Goal: Transaction & Acquisition: Purchase product/service

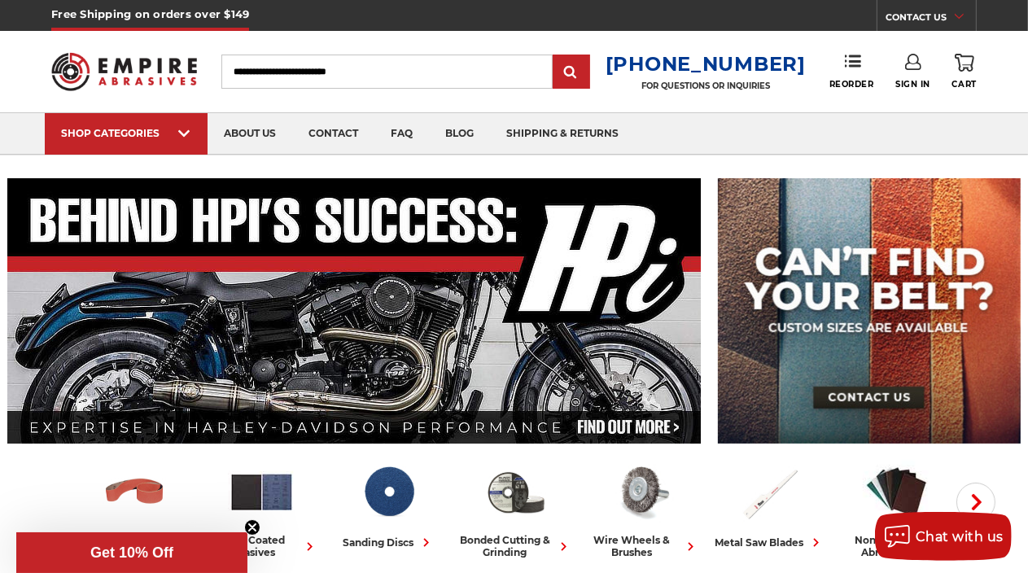
click at [923, 68] on link "Sign In" at bounding box center [913, 72] width 35 height 36
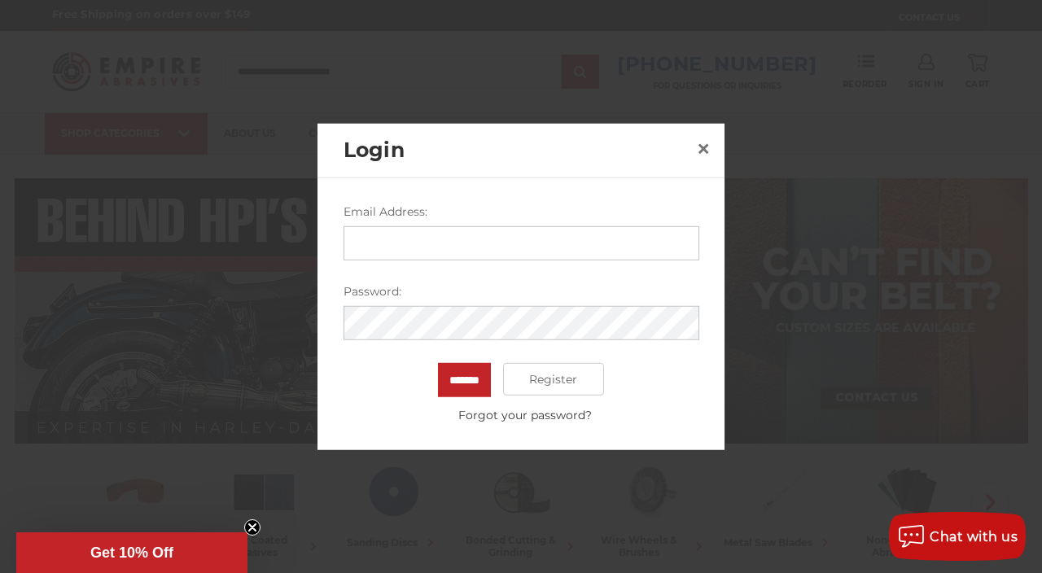
click at [433, 249] on input "Email Address:" at bounding box center [522, 243] width 356 height 34
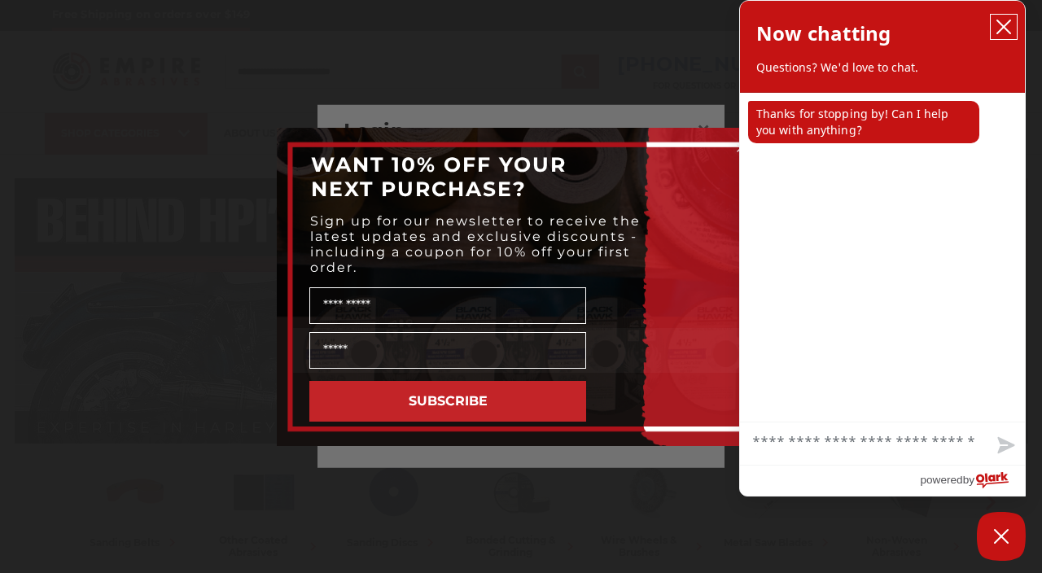
click at [1008, 24] on icon "close chatbox" at bounding box center [1003, 26] width 13 height 13
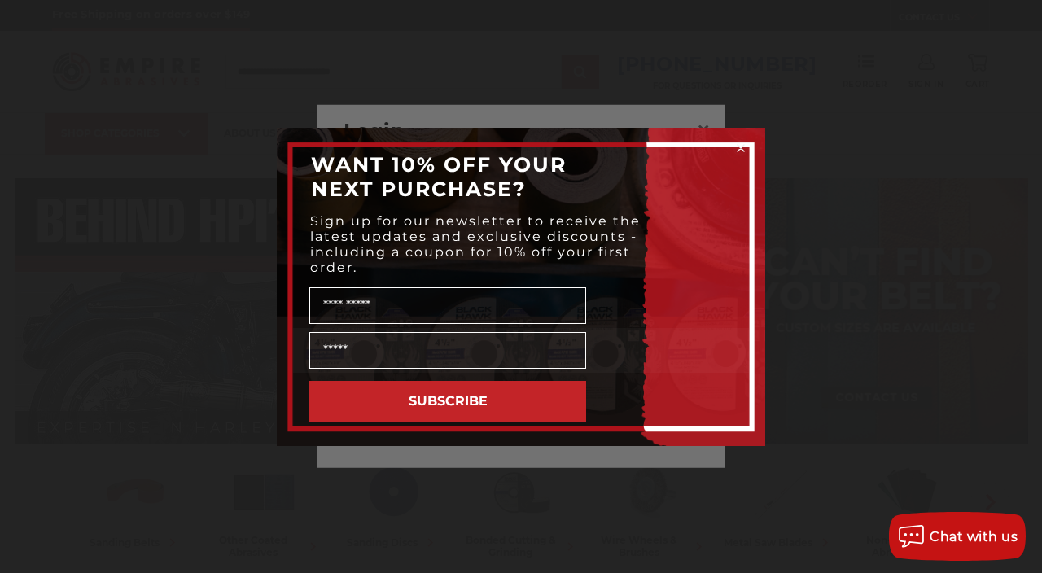
click at [736, 149] on circle "Close dialog" at bounding box center [741, 147] width 15 height 15
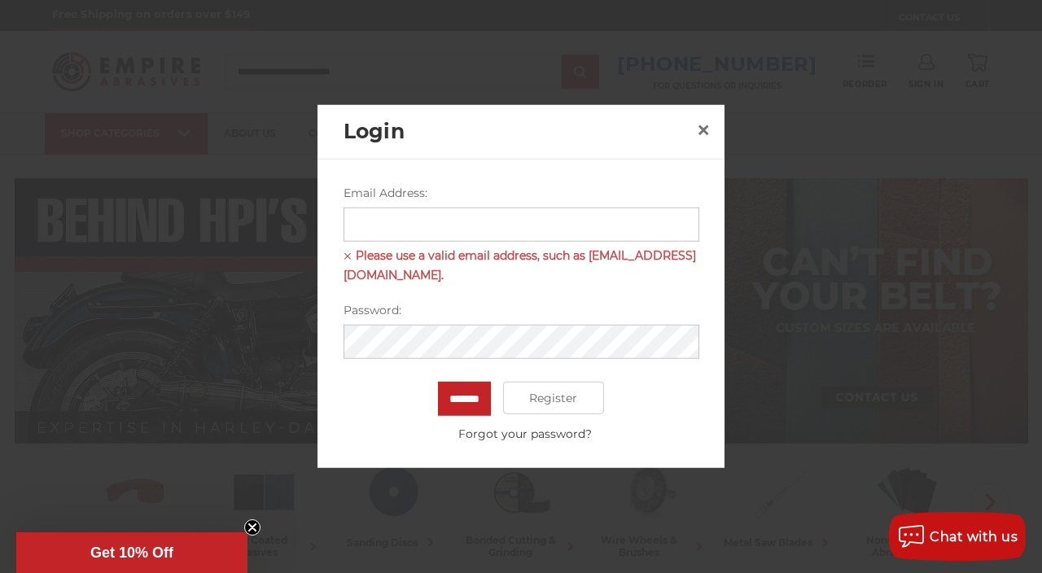
click at [499, 233] on input "Email Address:" at bounding box center [522, 225] width 356 height 34
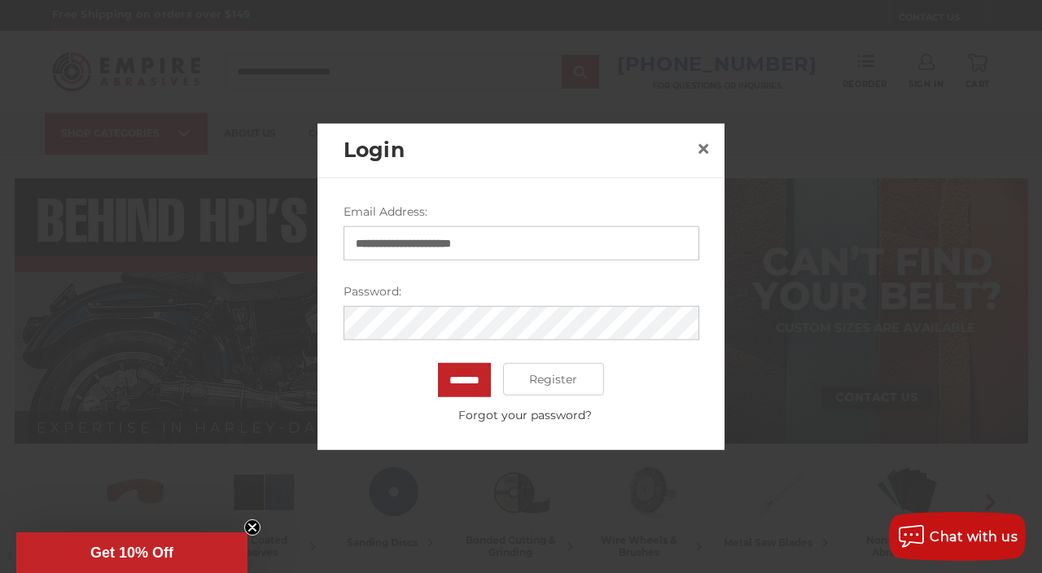
type input "**********"
click at [438, 363] on input "*******" at bounding box center [464, 380] width 53 height 34
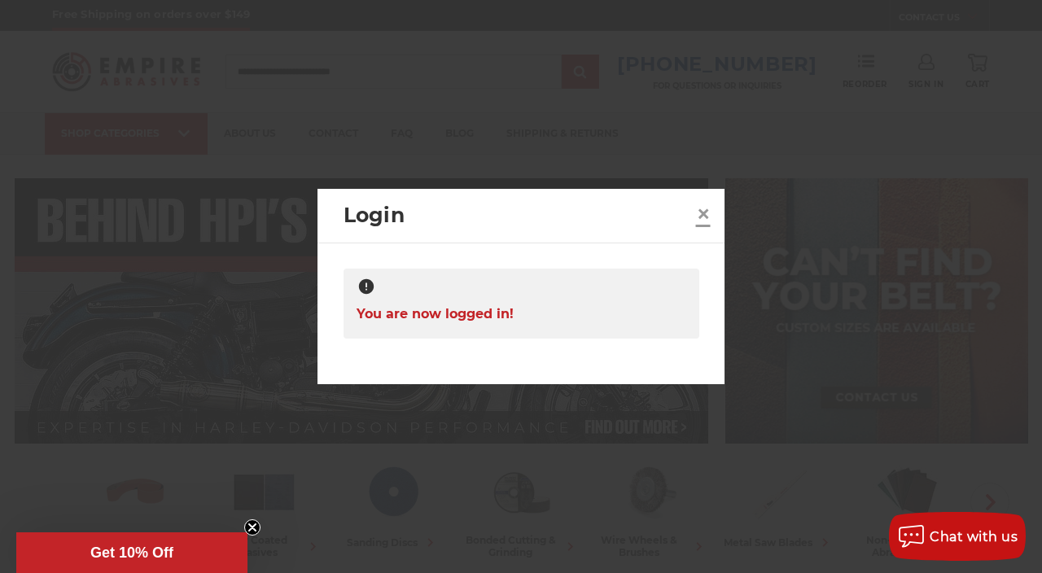
click at [695, 218] on link "×" at bounding box center [704, 214] width 26 height 26
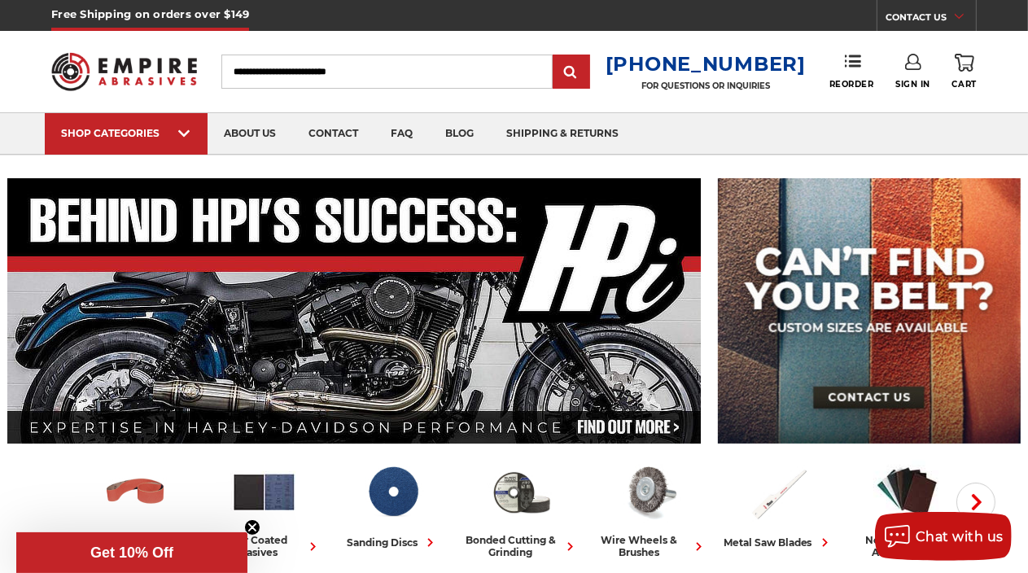
click at [910, 68] on use at bounding box center [913, 62] width 16 height 16
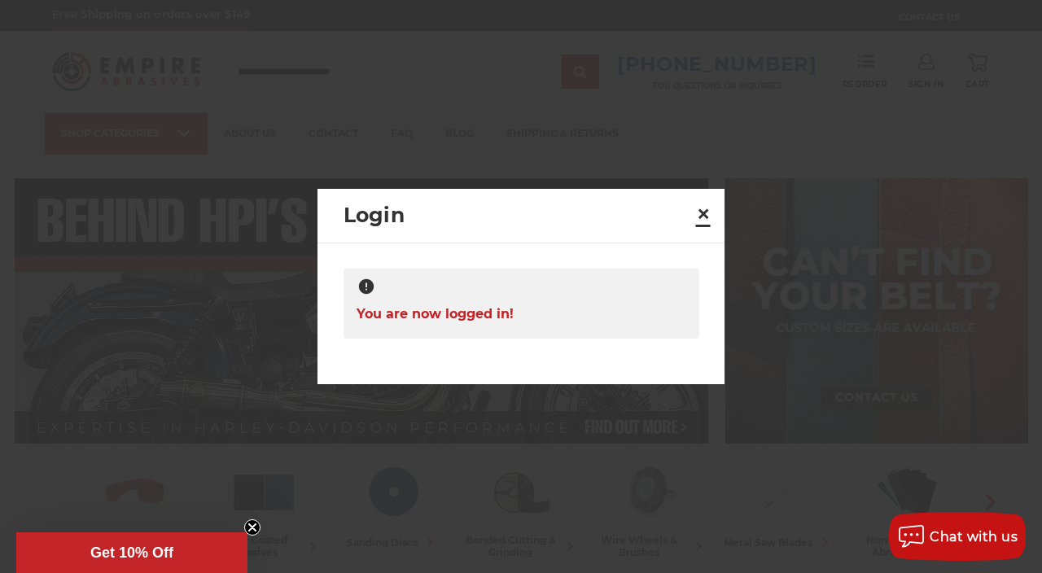
click at [708, 213] on span "×" at bounding box center [703, 214] width 15 height 32
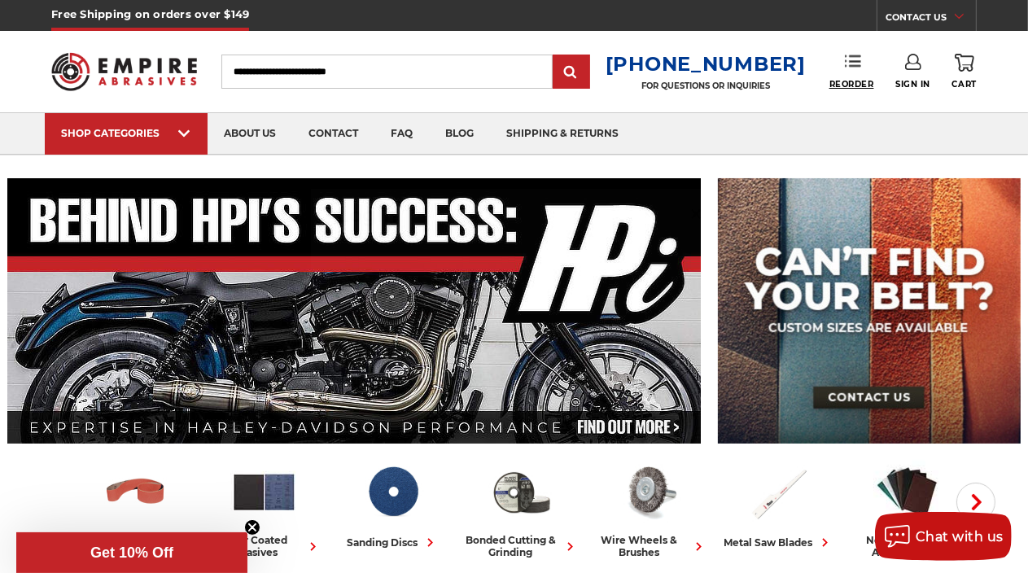
click at [842, 83] on span "Reorder" at bounding box center [852, 84] width 45 height 11
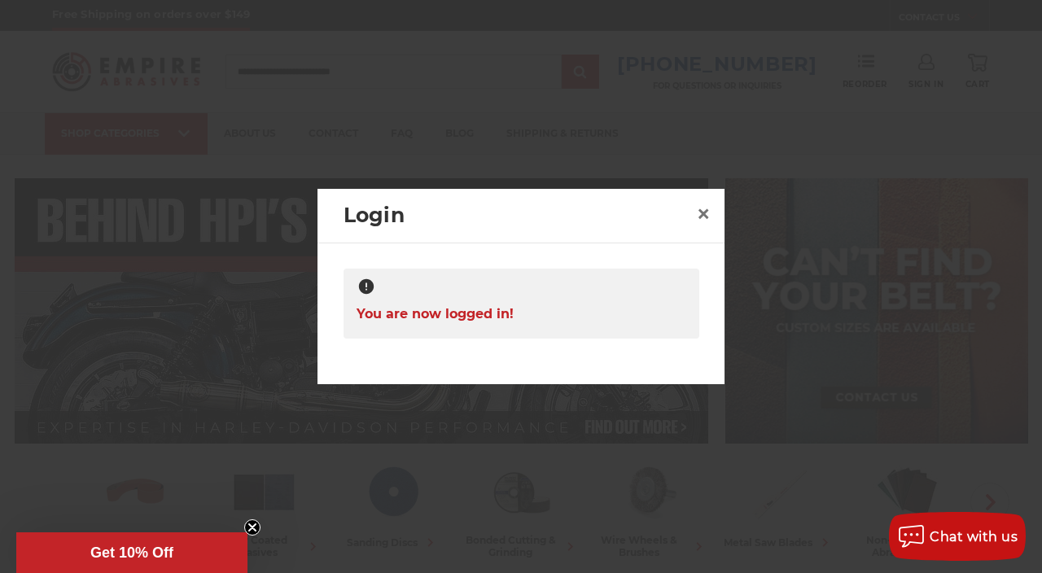
click at [679, 221] on h2 "Login" at bounding box center [517, 215] width 347 height 31
click at [711, 212] on span "×" at bounding box center [703, 214] width 15 height 32
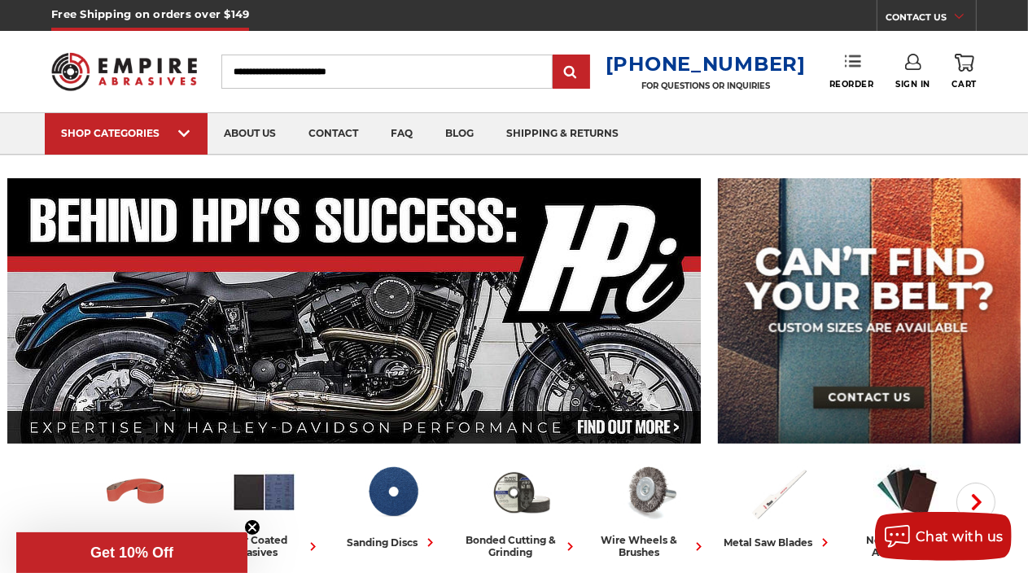
click at [855, 60] on icon at bounding box center [853, 61] width 16 height 16
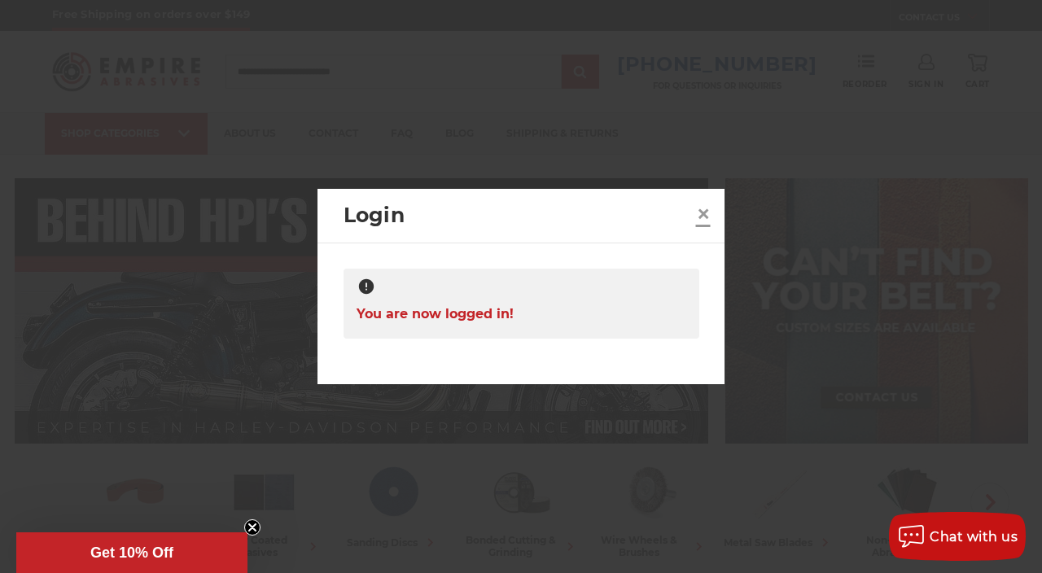
click at [709, 213] on span "×" at bounding box center [703, 214] width 15 height 32
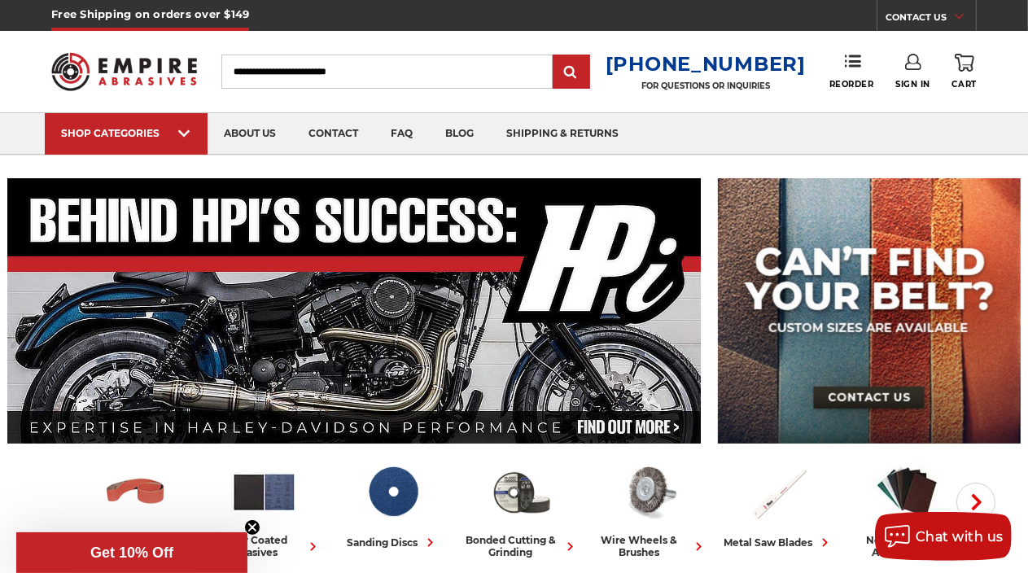
click at [940, 15] on link "CONTACT US" at bounding box center [931, 19] width 90 height 23
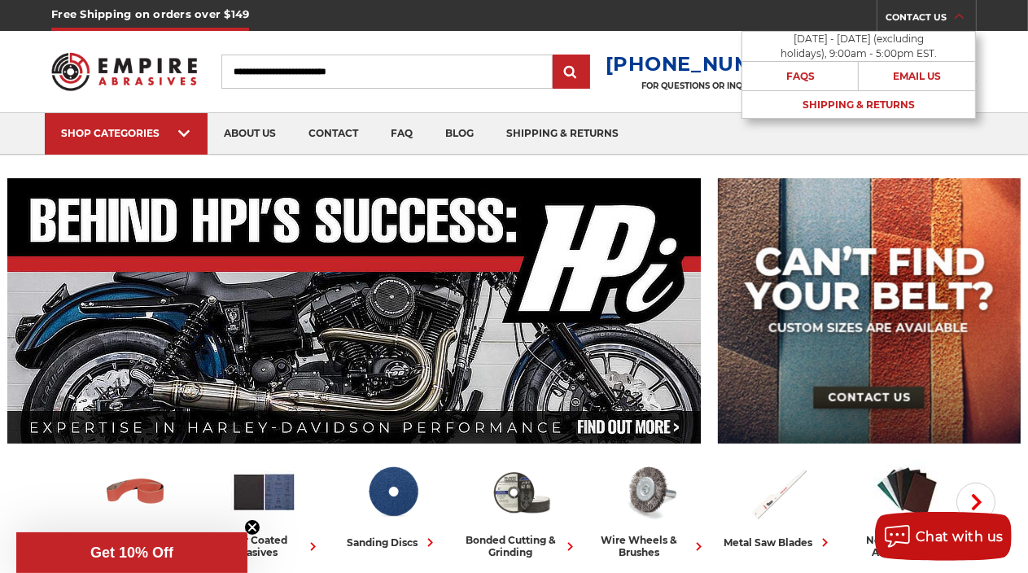
click at [940, 15] on link "CONTACT US" at bounding box center [931, 19] width 90 height 23
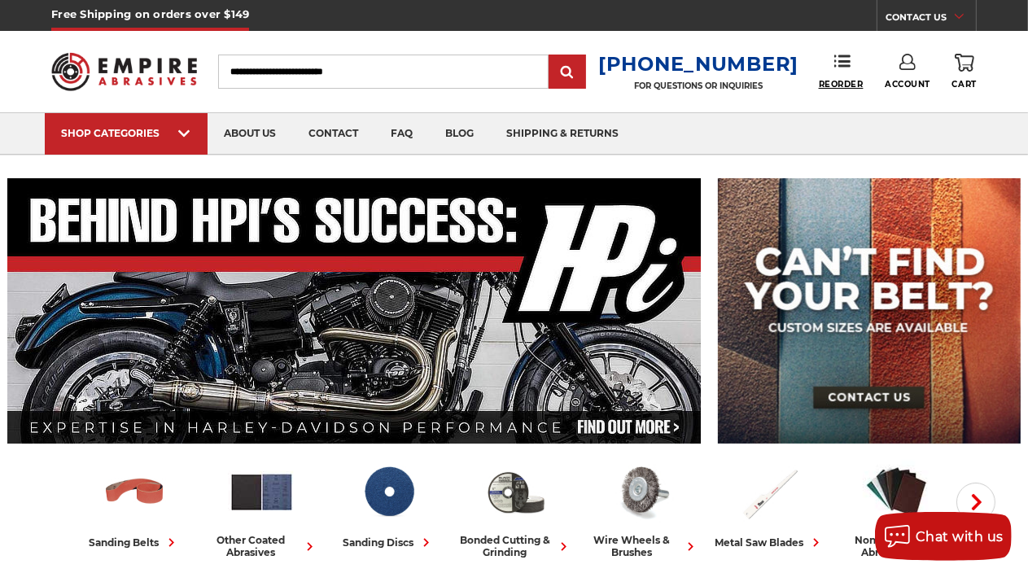
click at [828, 81] on span "Reorder" at bounding box center [841, 84] width 45 height 11
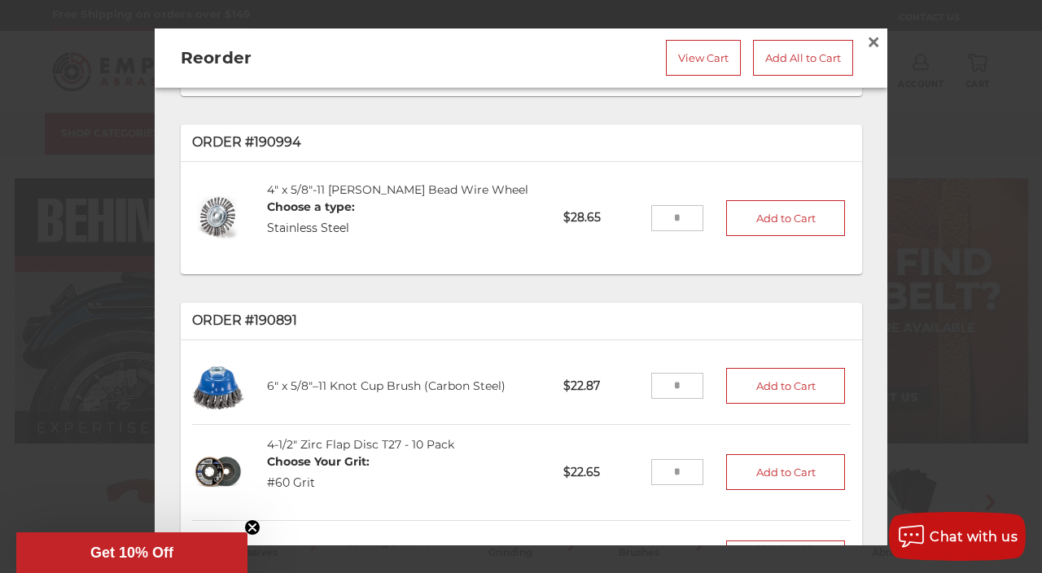
scroll to position [732, 0]
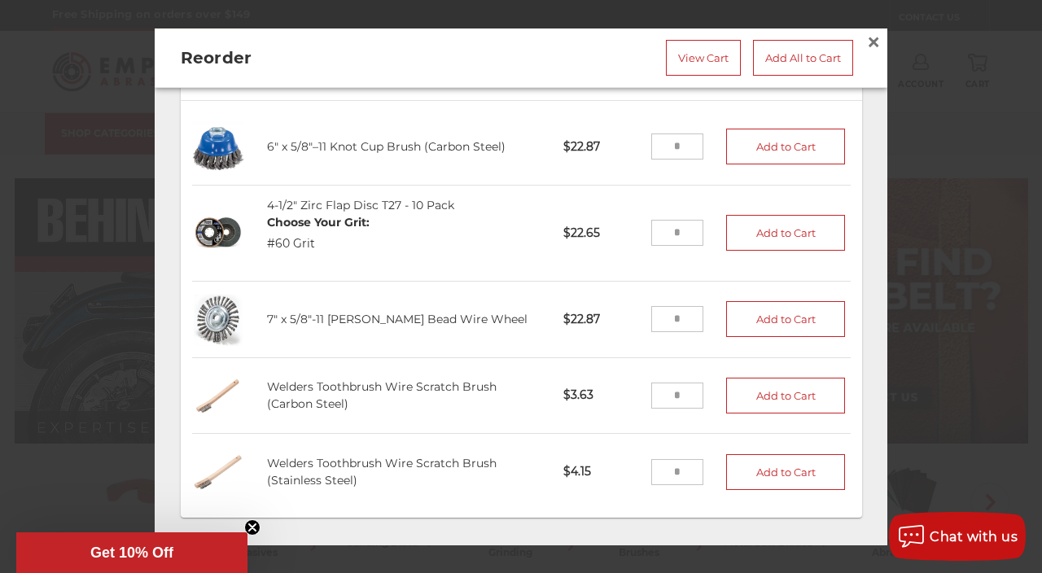
click at [248, 533] on circle "Close teaser" at bounding box center [252, 527] width 15 height 15
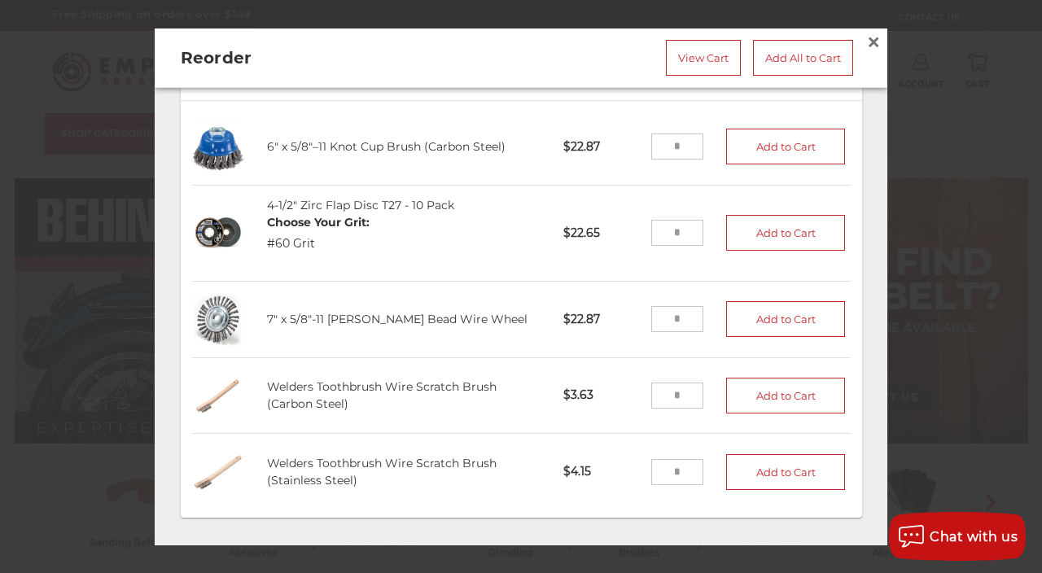
scroll to position [70, 0]
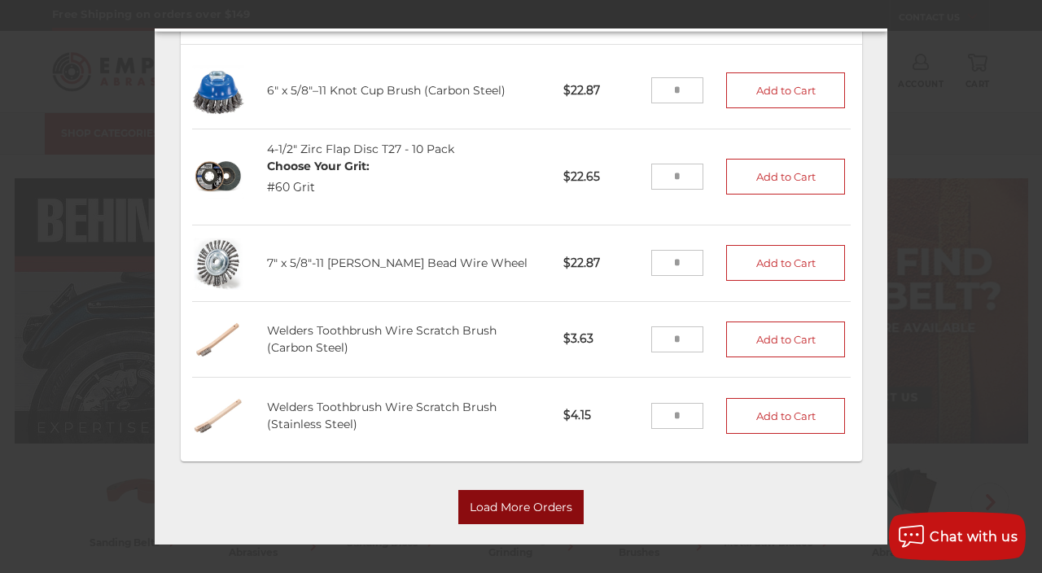
click at [526, 491] on button "Load More Orders" at bounding box center [520, 508] width 125 height 34
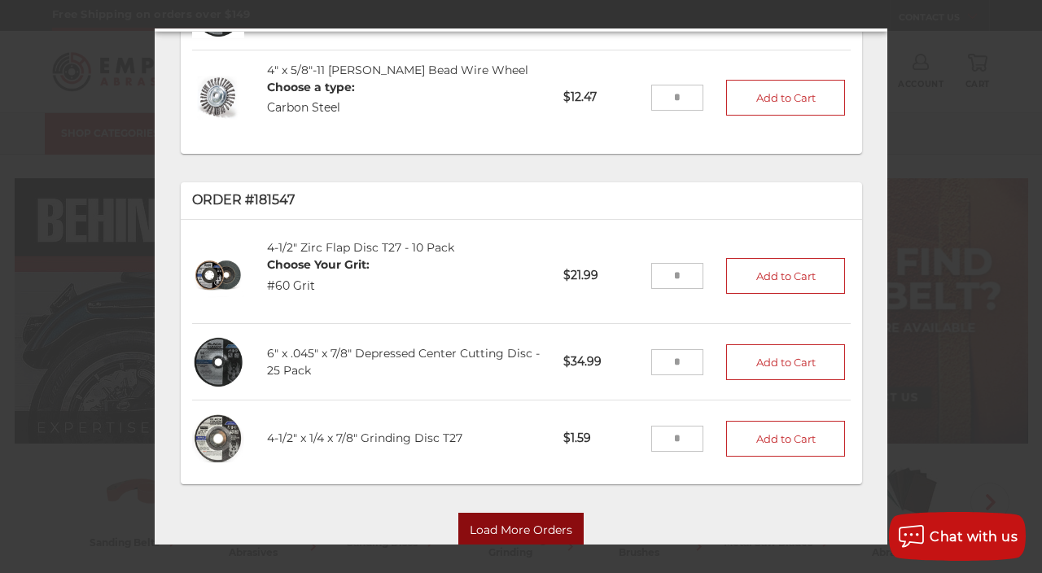
scroll to position [2072, 0]
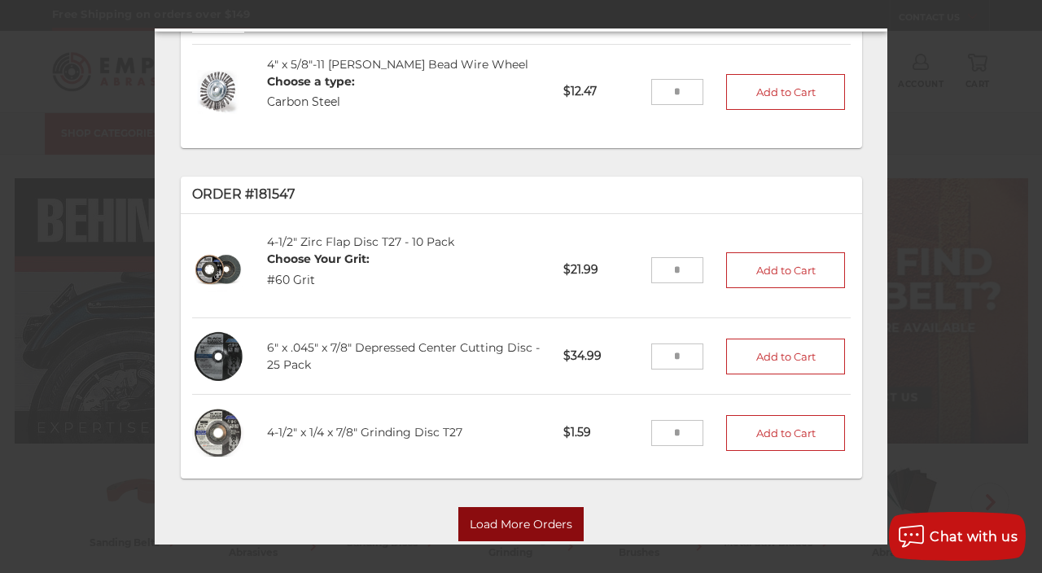
click at [530, 508] on button "Load More Orders" at bounding box center [520, 525] width 125 height 34
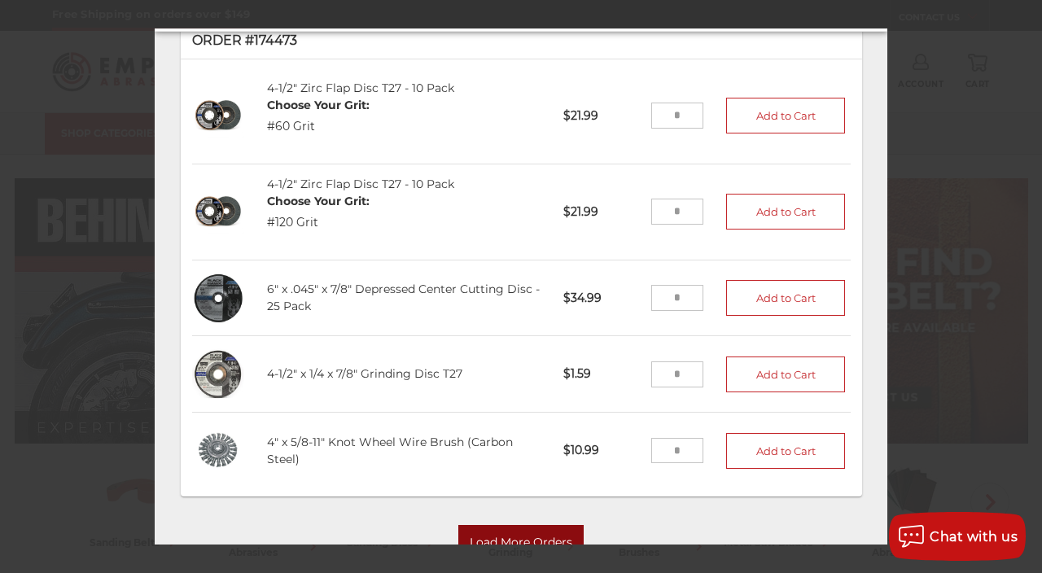
click at [484, 526] on button "Load More Orders" at bounding box center [520, 543] width 125 height 34
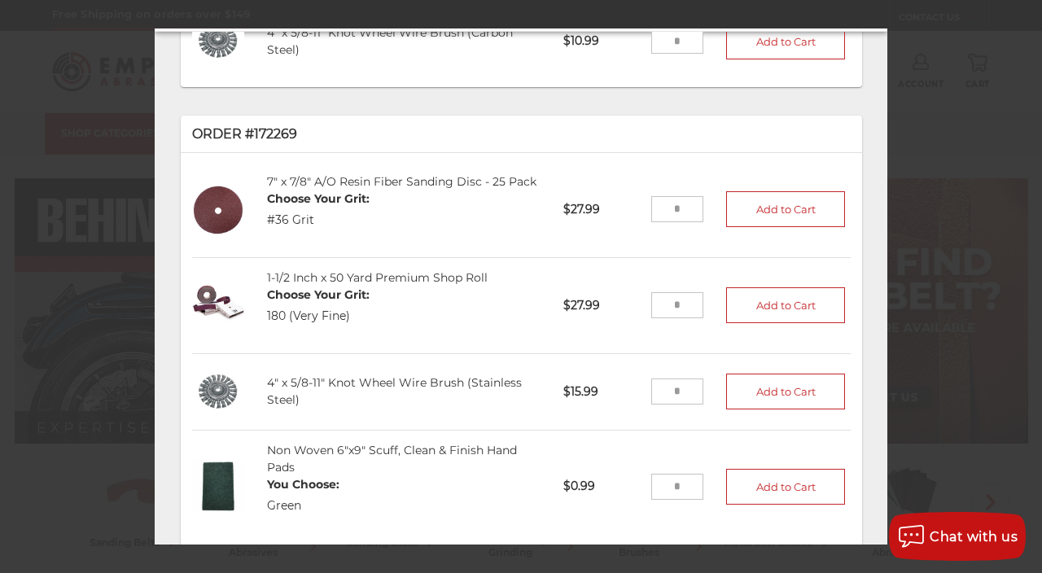
scroll to position [3748, 0]
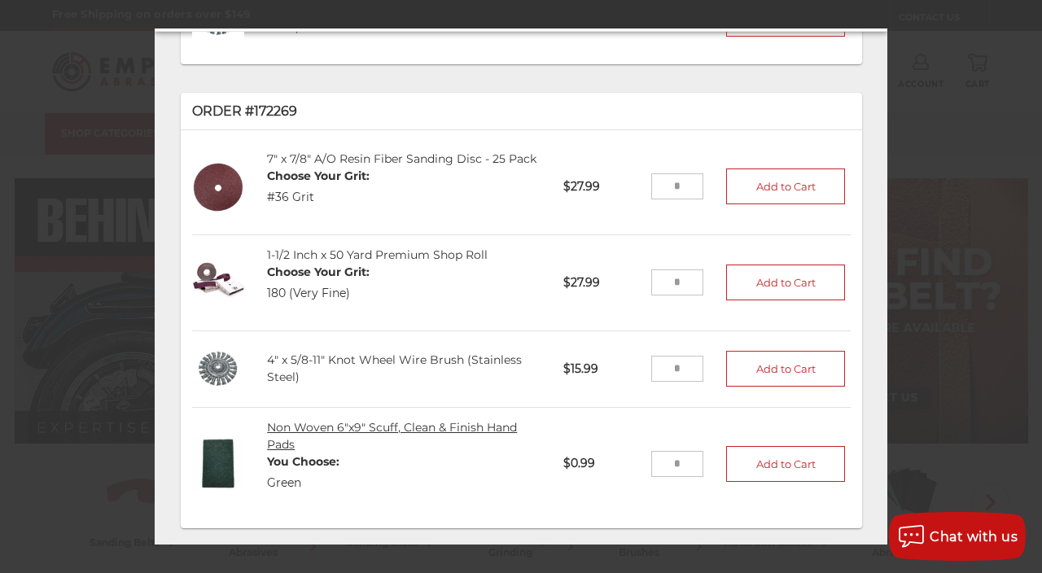
click at [412, 420] on link "Non Woven 6"x9" Scuff, Clean & Finish Hand Pads" at bounding box center [392, 436] width 250 height 32
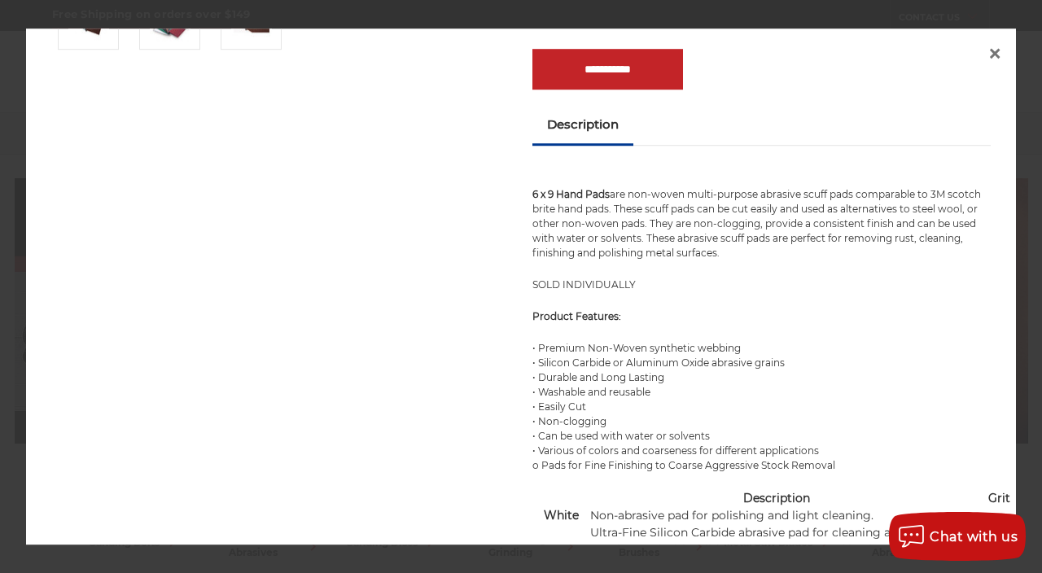
scroll to position [0, 0]
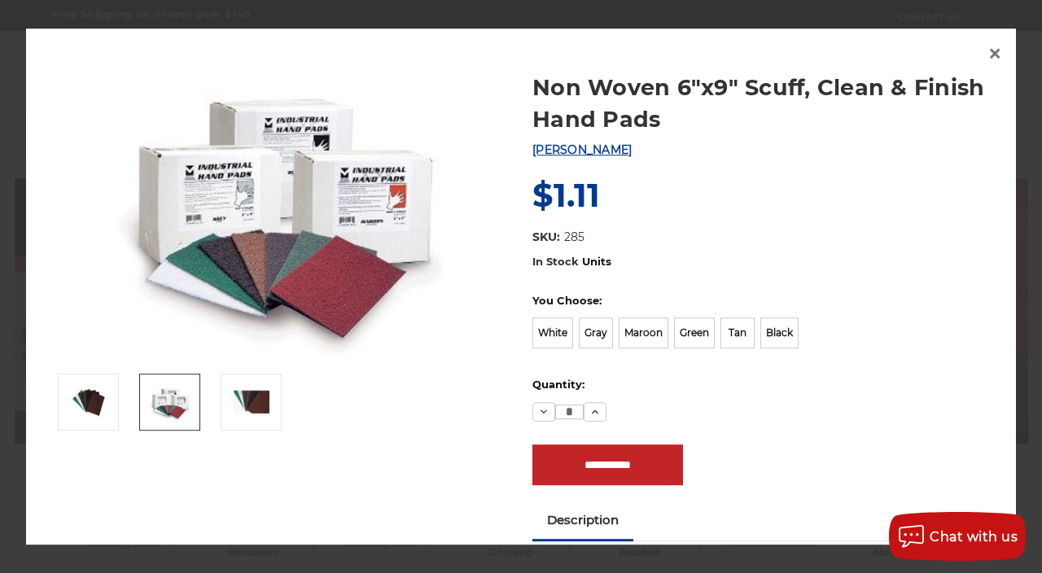
click at [169, 383] on img at bounding box center [170, 402] width 41 height 39
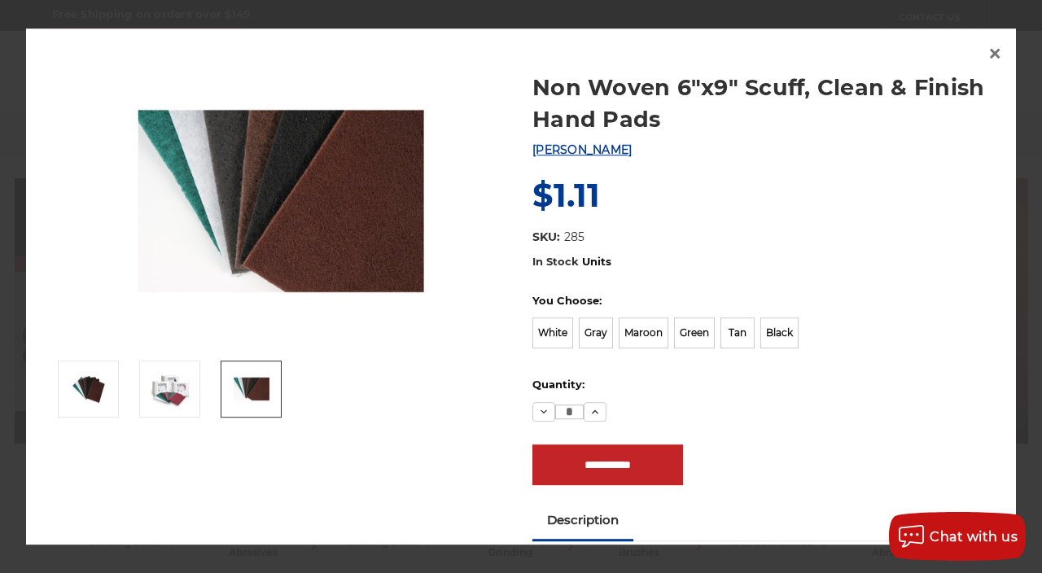
click at [258, 411] on link at bounding box center [251, 390] width 61 height 57
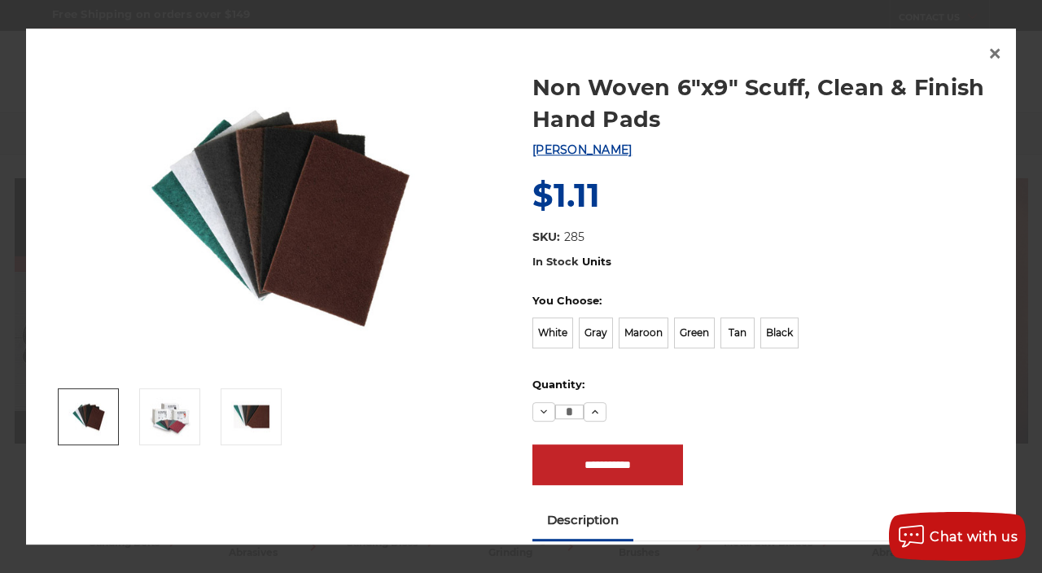
click at [79, 406] on img at bounding box center [88, 417] width 41 height 41
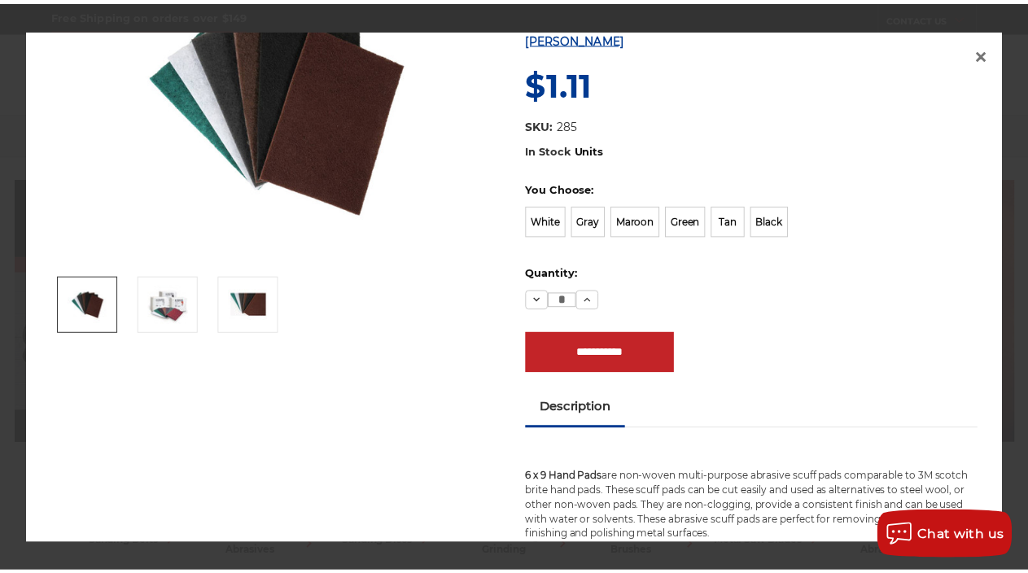
scroll to position [82, 0]
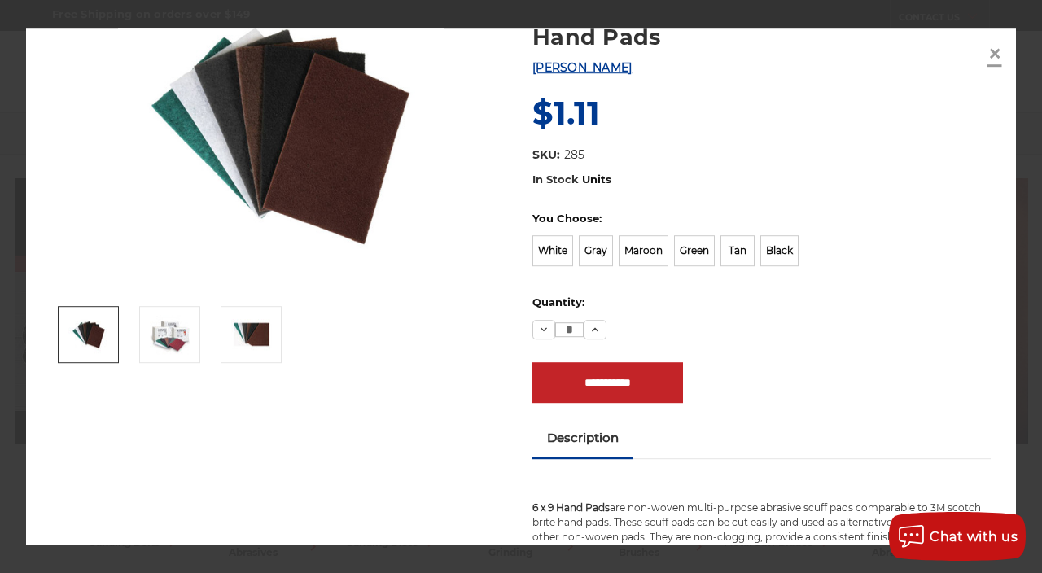
click at [989, 59] on span "×" at bounding box center [995, 53] width 15 height 32
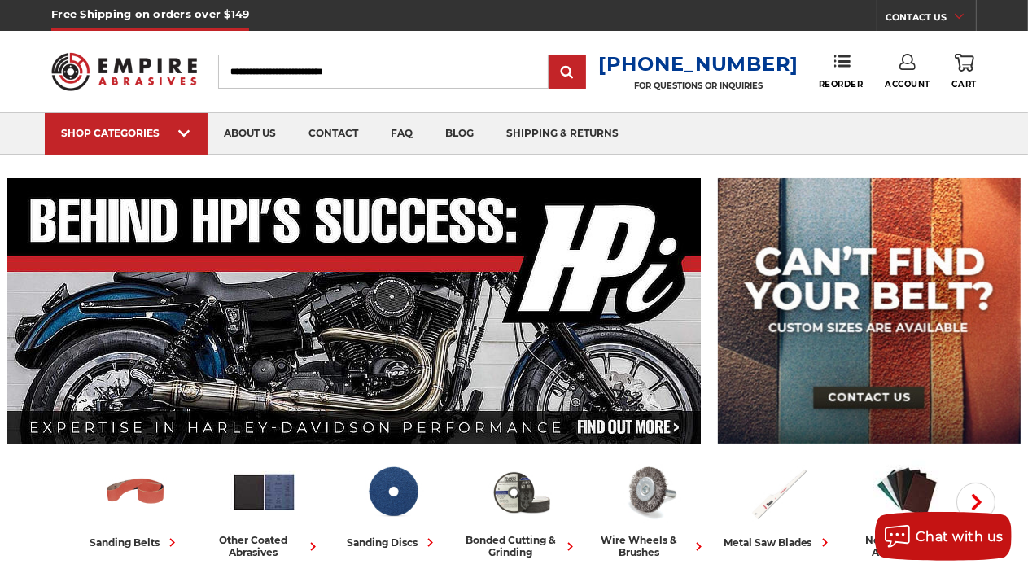
click at [907, 60] on icon at bounding box center [908, 62] width 16 height 16
click at [912, 103] on link "Account" at bounding box center [908, 105] width 116 height 31
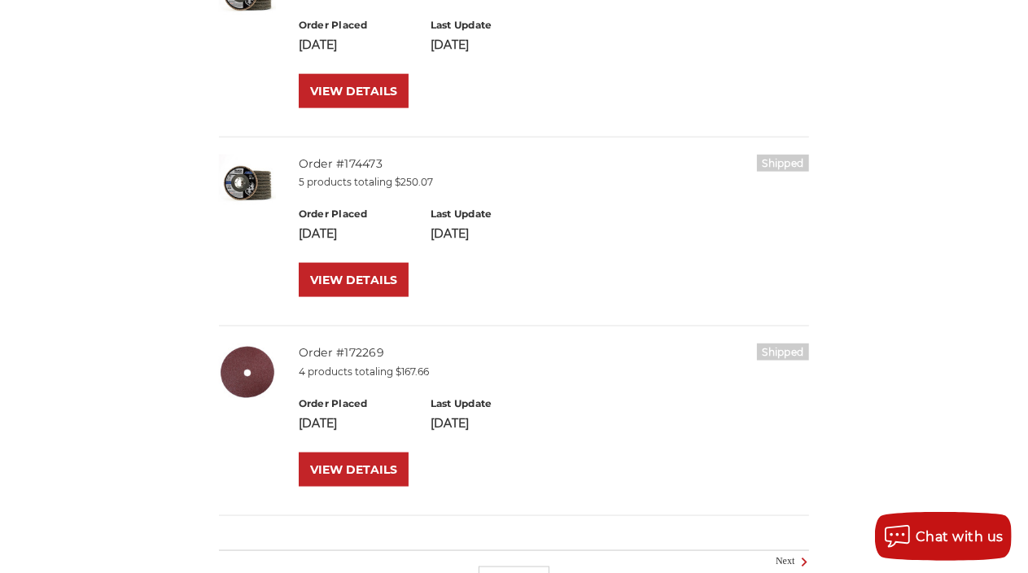
scroll to position [1720, 0]
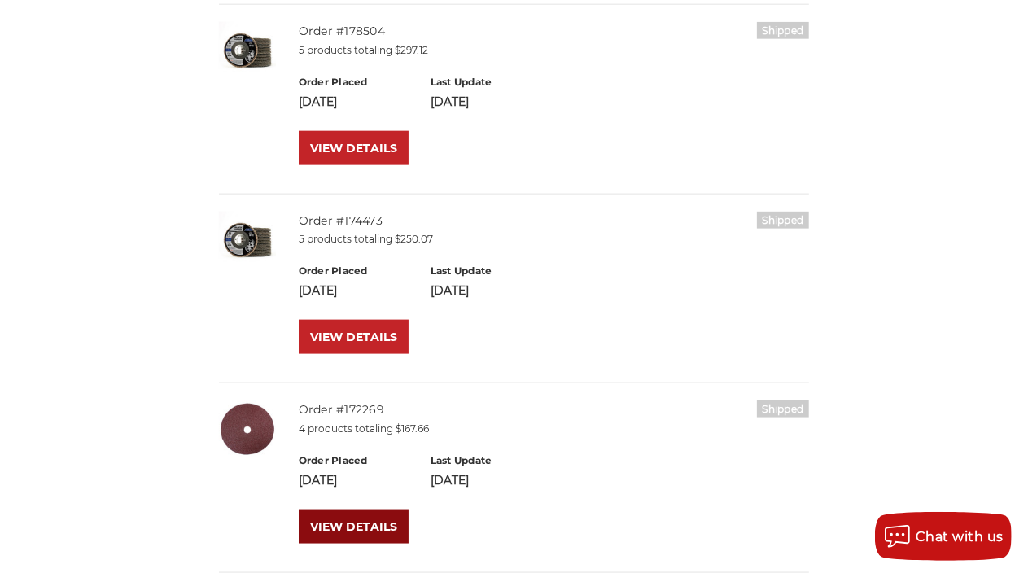
click at [344, 528] on link "VIEW DETAILS" at bounding box center [354, 527] width 110 height 34
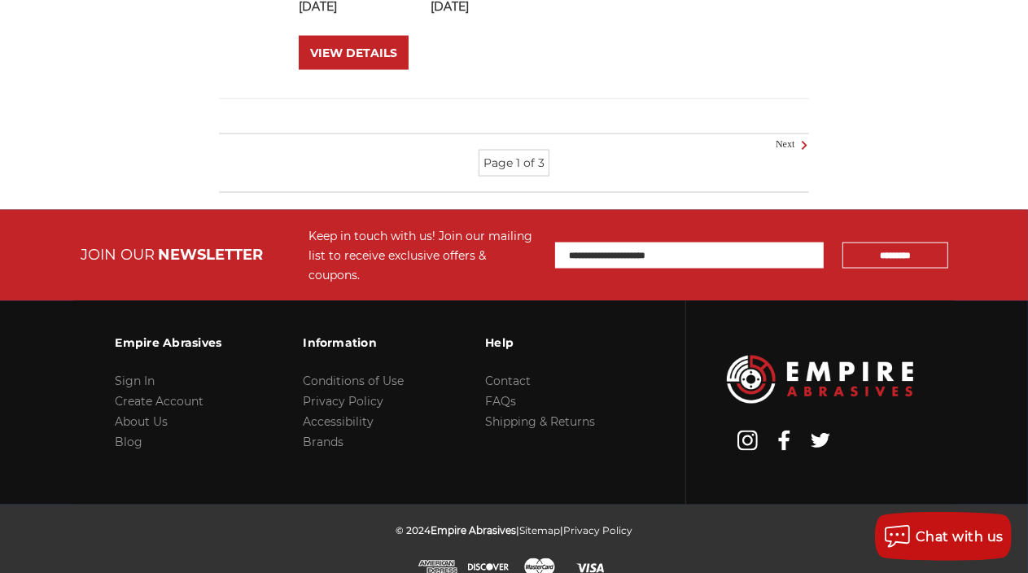
scroll to position [2021, 0]
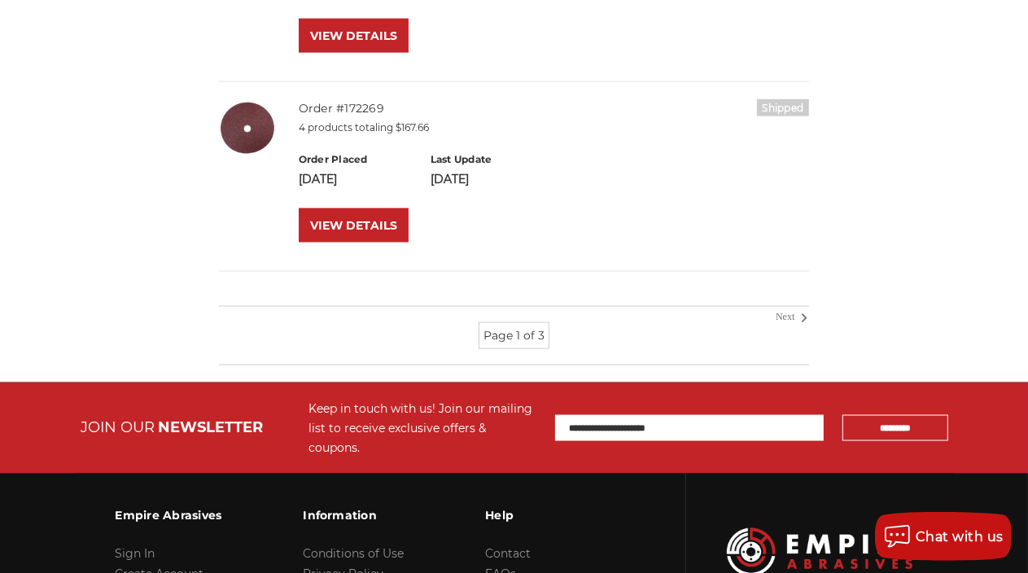
click at [783, 316] on link "Next" at bounding box center [790, 318] width 29 height 15
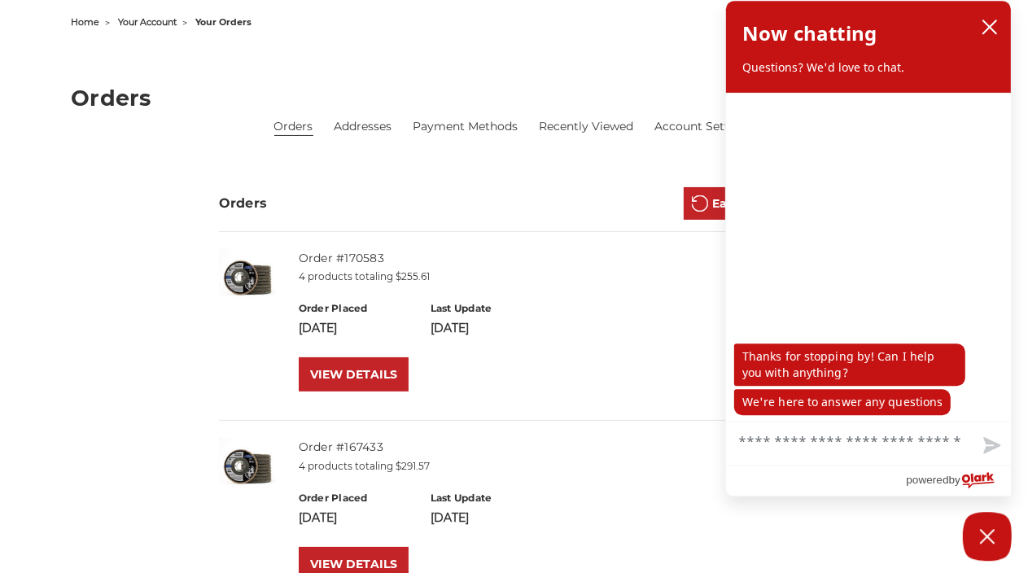
scroll to position [172, 0]
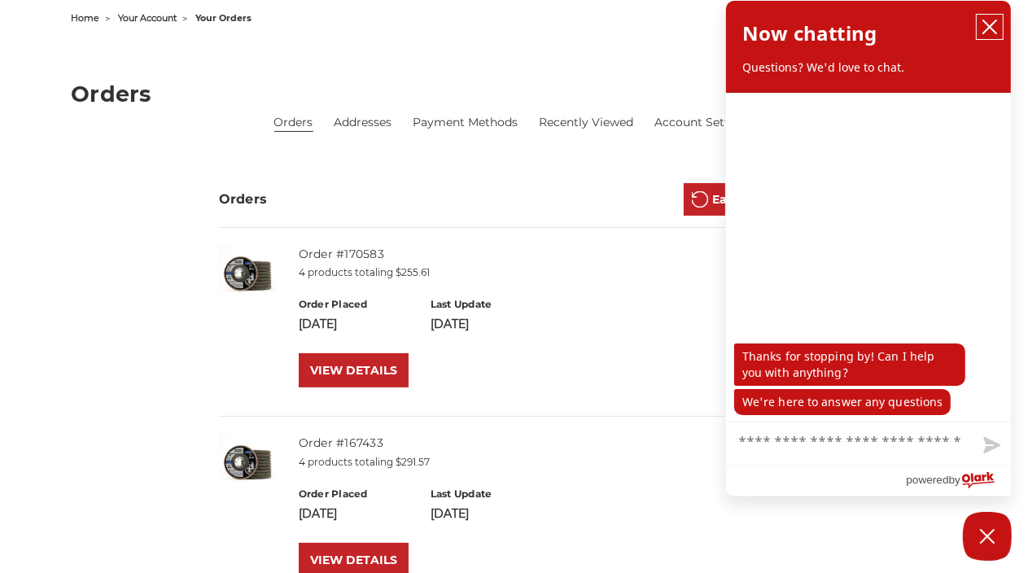
click at [989, 24] on icon "close chatbox" at bounding box center [990, 27] width 16 height 16
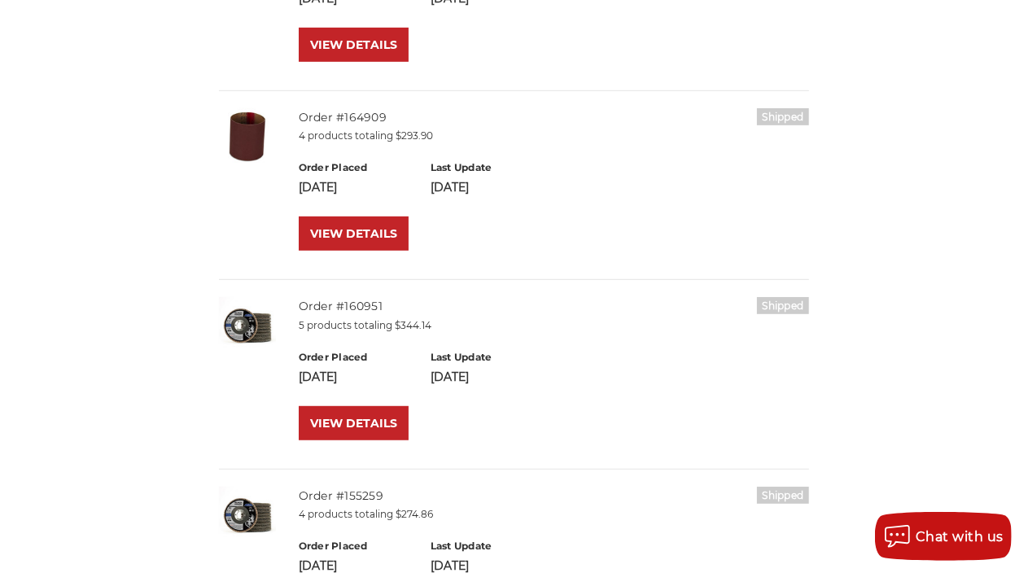
scroll to position [257, 0]
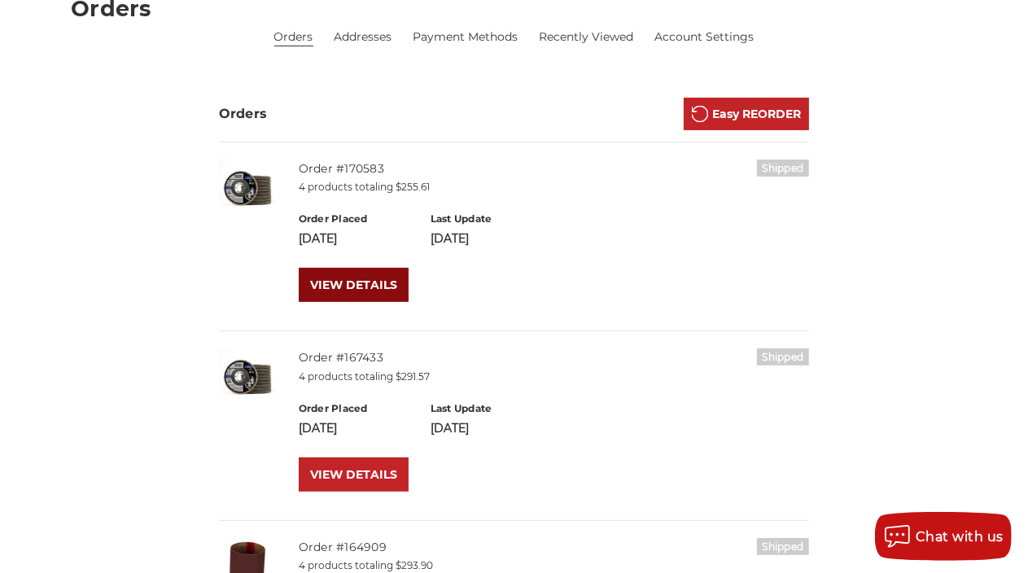
click at [327, 292] on link "VIEW DETAILS" at bounding box center [354, 285] width 110 height 34
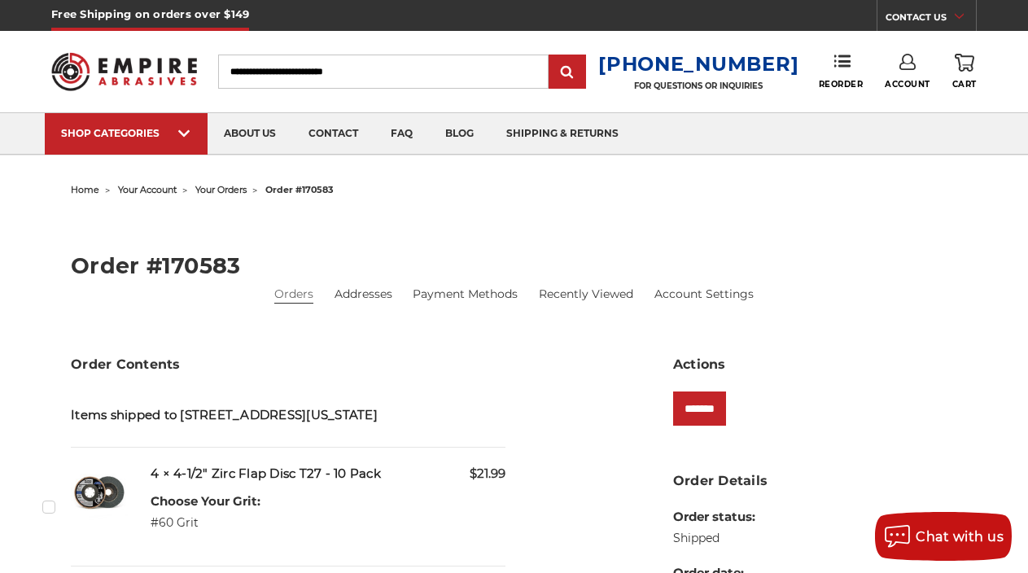
scroll to position [774, 0]
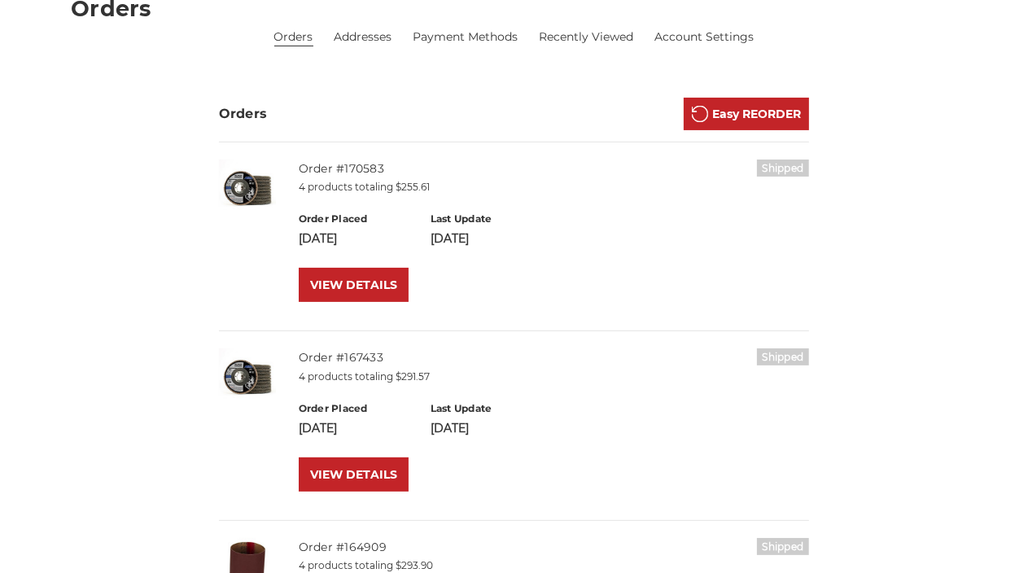
scroll to position [258, 0]
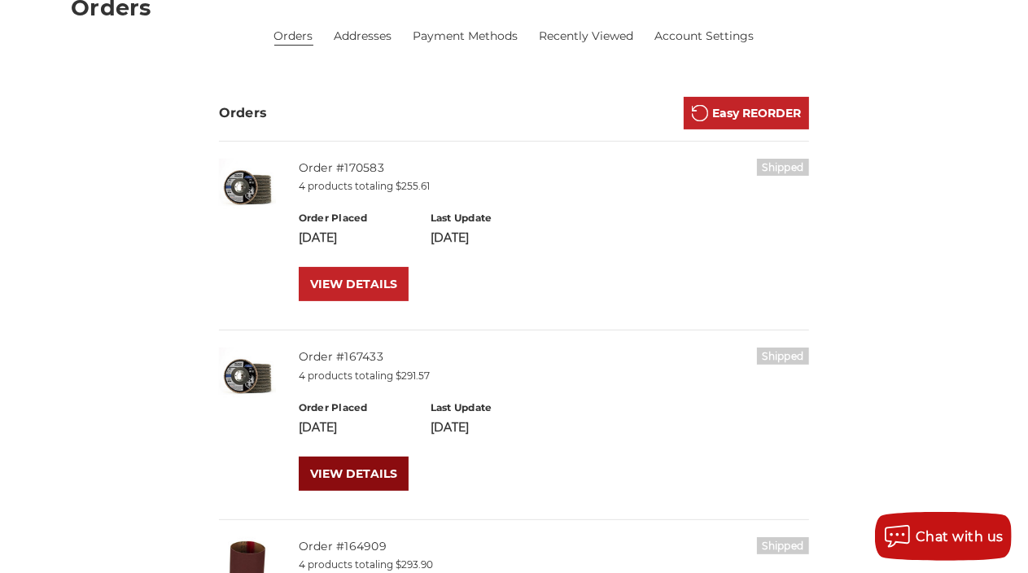
click at [380, 467] on link "VIEW DETAILS" at bounding box center [354, 474] width 110 height 34
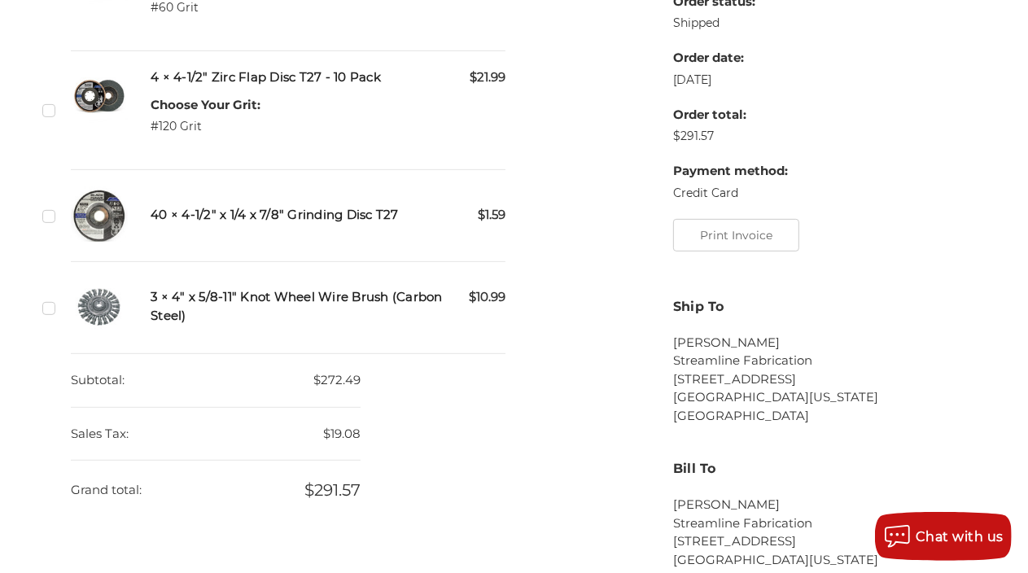
scroll to position [602, 0]
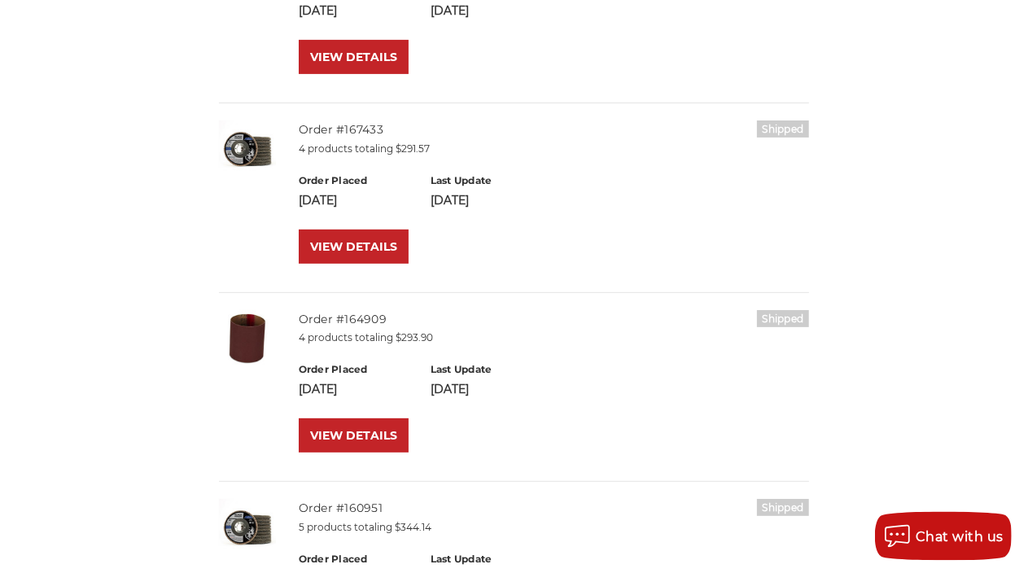
scroll to position [515, 0]
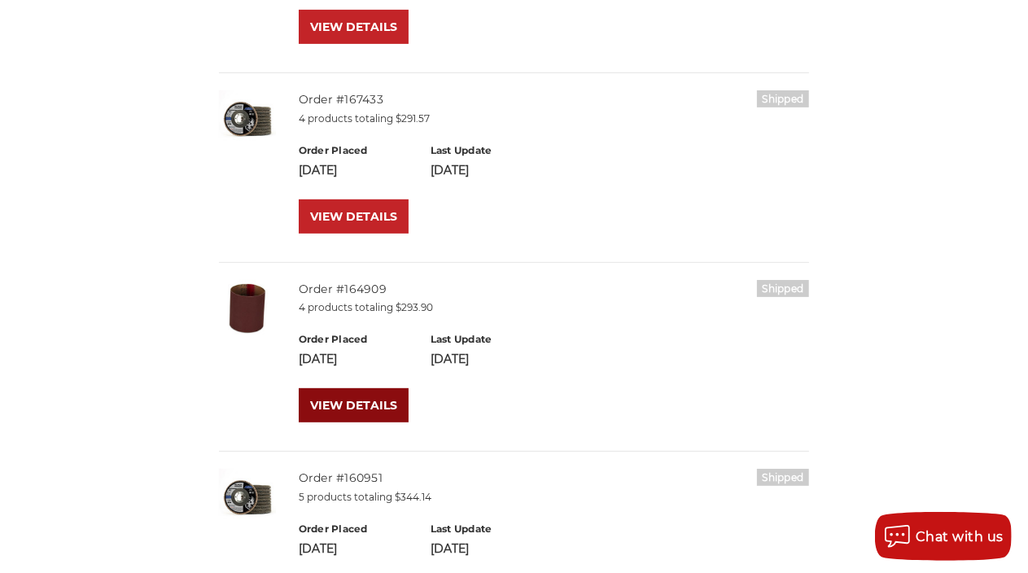
click at [379, 406] on link "VIEW DETAILS" at bounding box center [354, 405] width 110 height 34
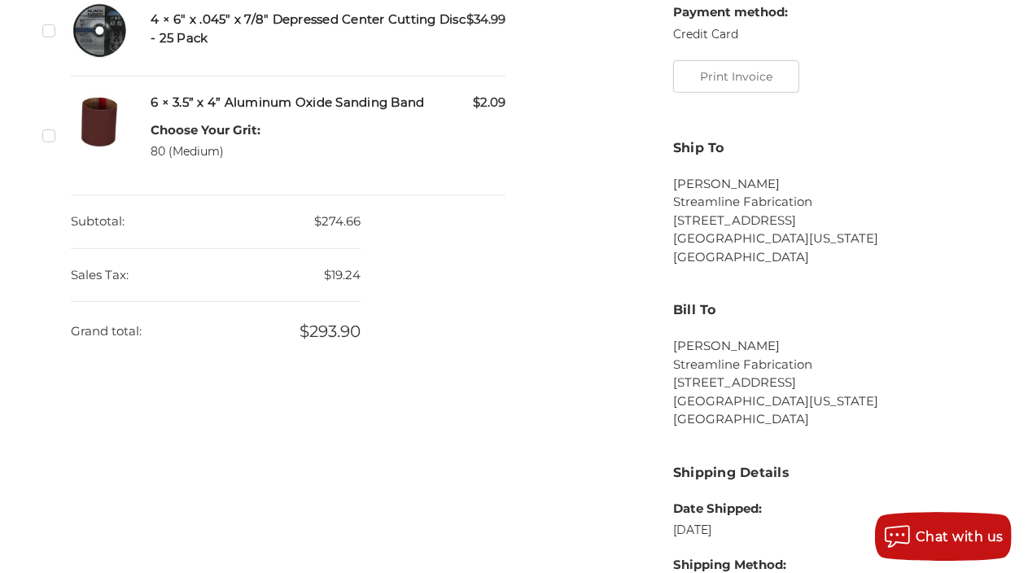
scroll to position [687, 0]
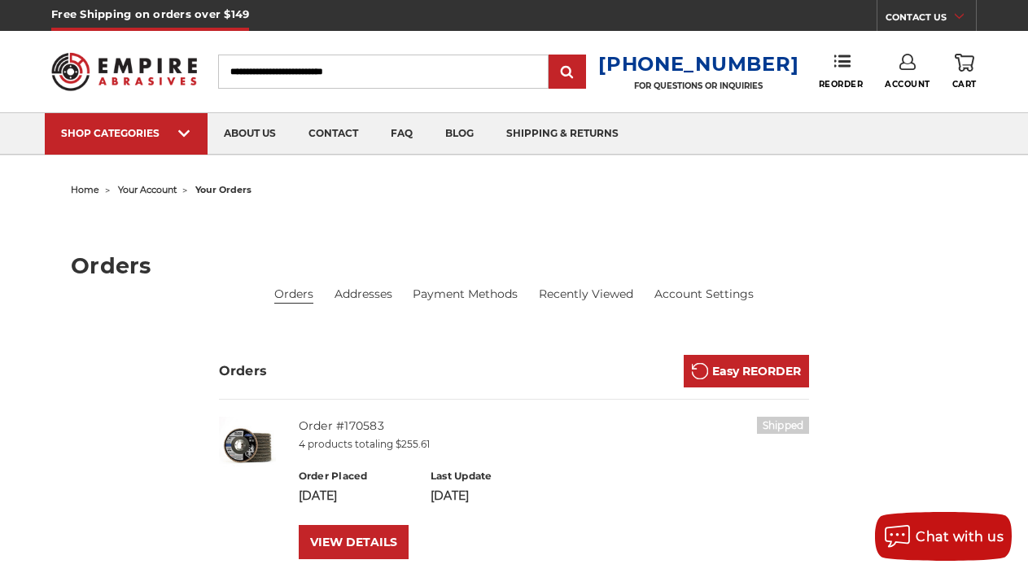
scroll to position [860, 0]
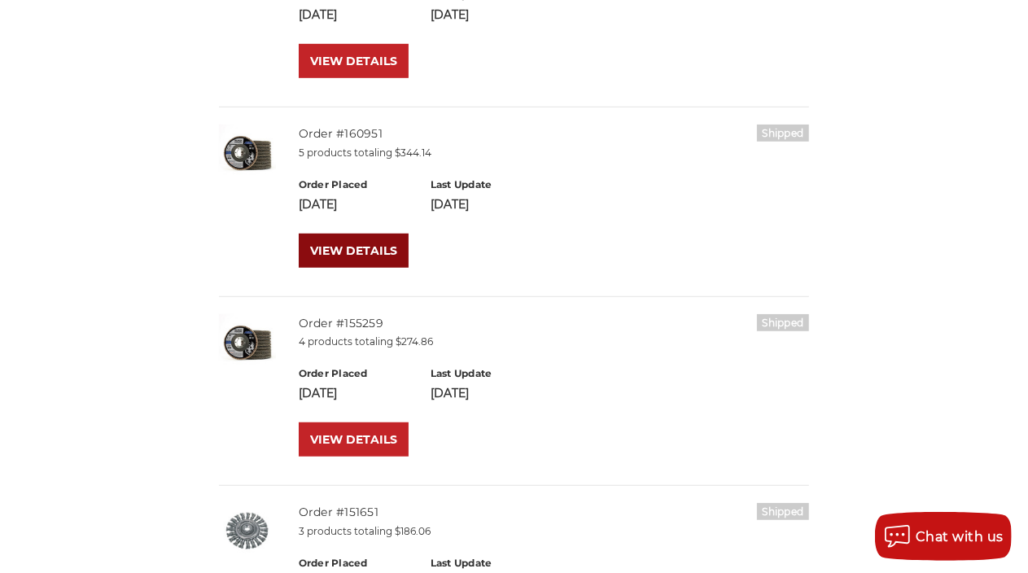
click at [388, 252] on link "VIEW DETAILS" at bounding box center [354, 251] width 110 height 34
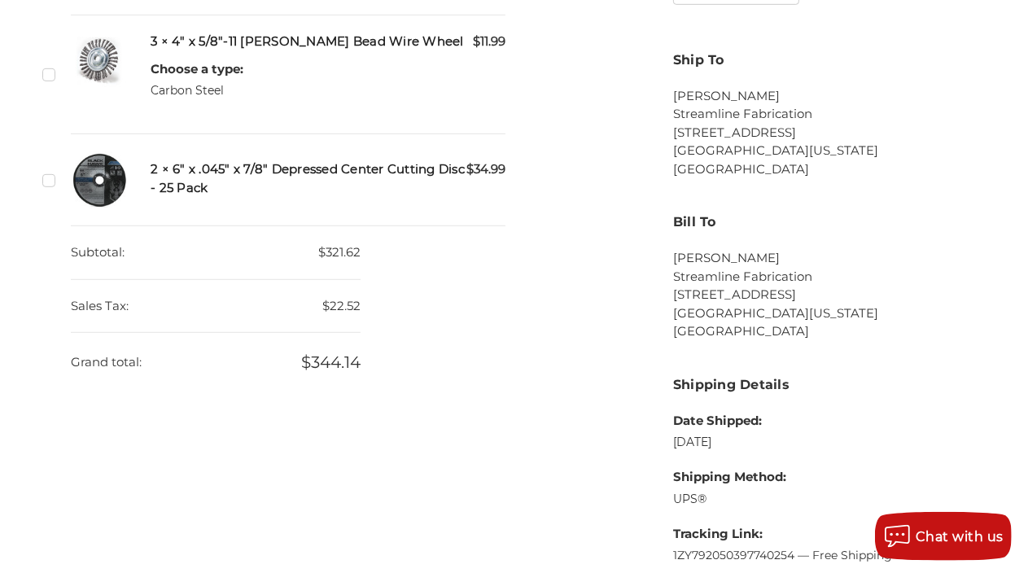
scroll to position [774, 0]
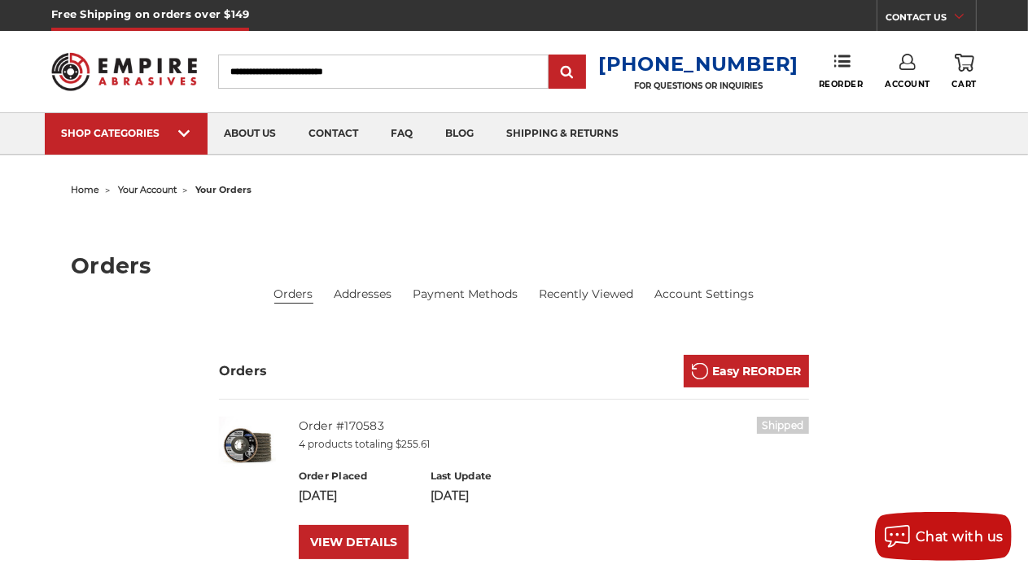
click at [142, 191] on span "your account" at bounding box center [147, 189] width 59 height 11
click at [837, 65] on icon at bounding box center [843, 61] width 16 height 16
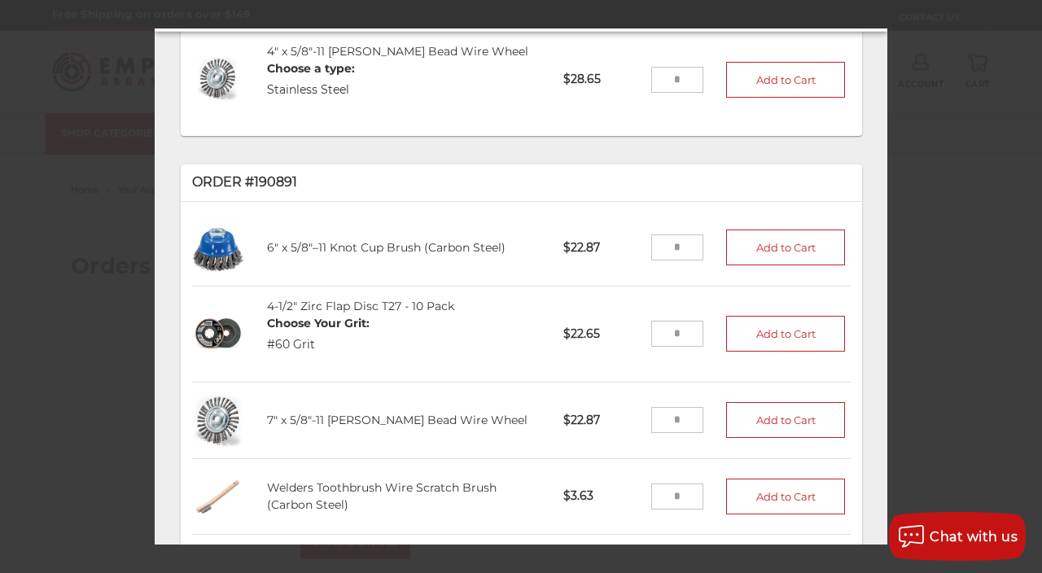
scroll to position [732, 0]
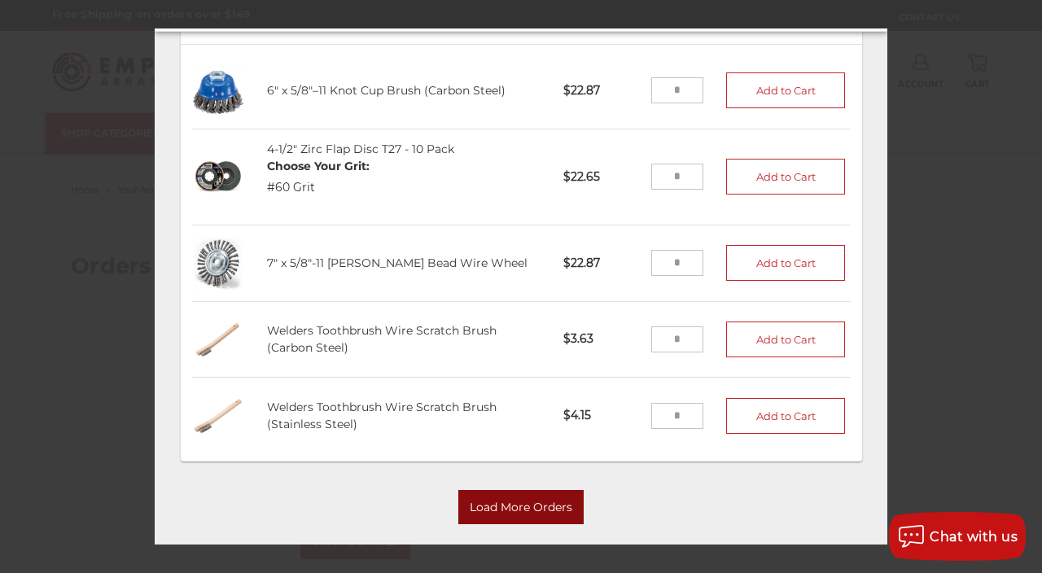
click at [535, 491] on button "Load More Orders" at bounding box center [520, 508] width 125 height 34
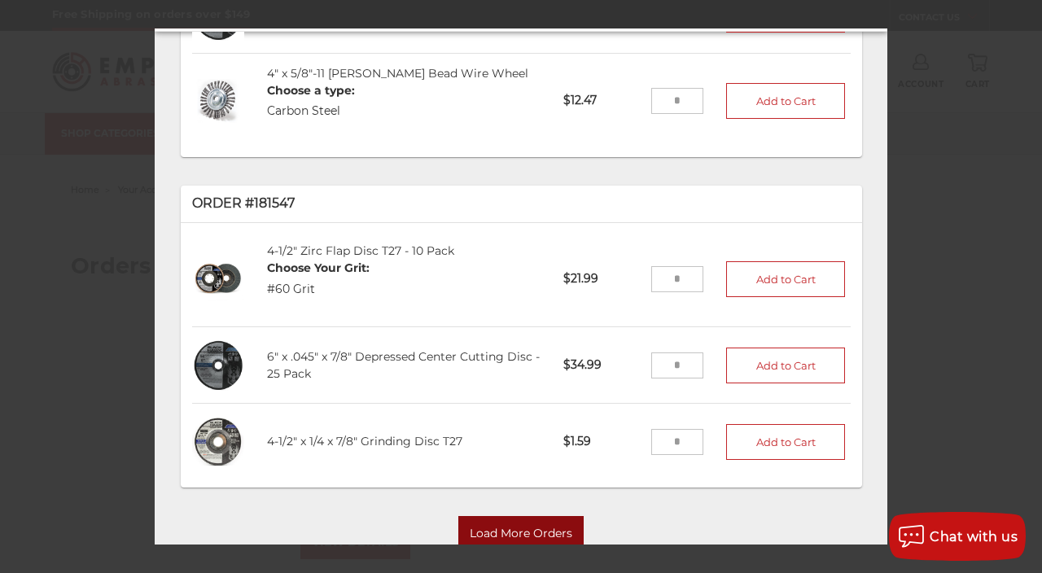
scroll to position [2072, 0]
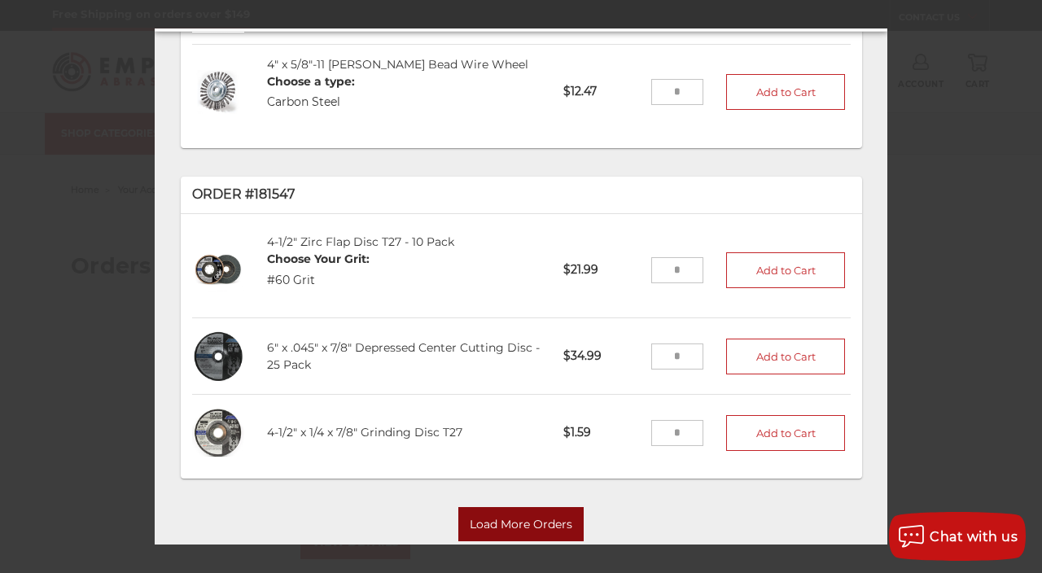
click at [493, 508] on button "Load More Orders" at bounding box center [520, 525] width 125 height 34
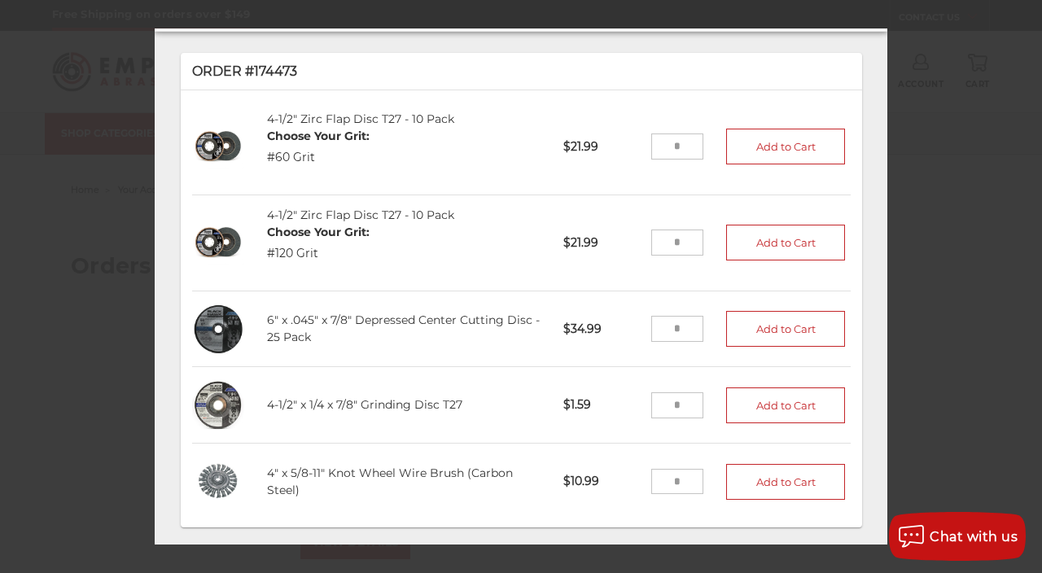
scroll to position [3316, 0]
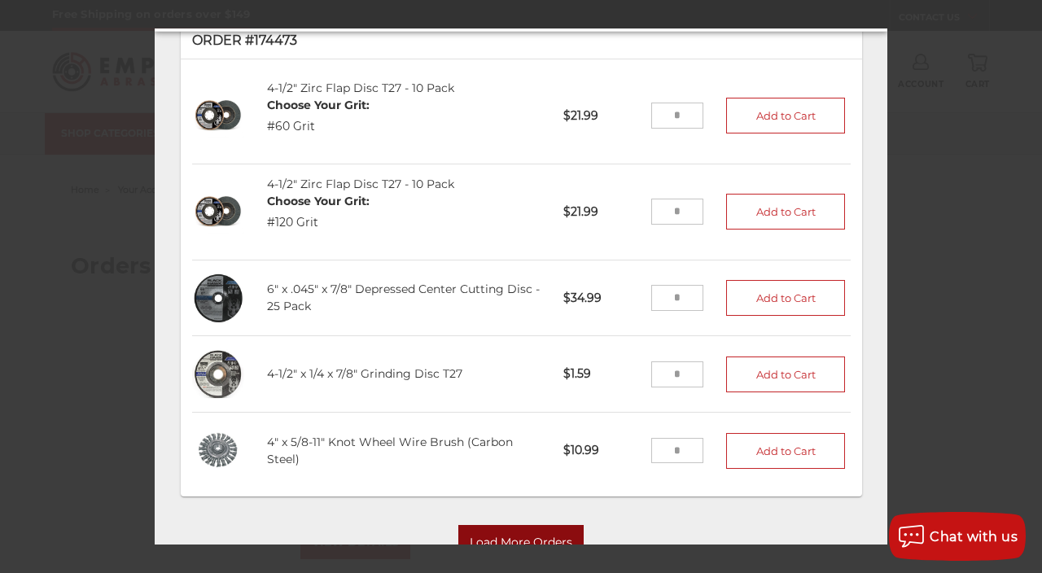
click at [503, 526] on button "Load More Orders" at bounding box center [520, 543] width 125 height 34
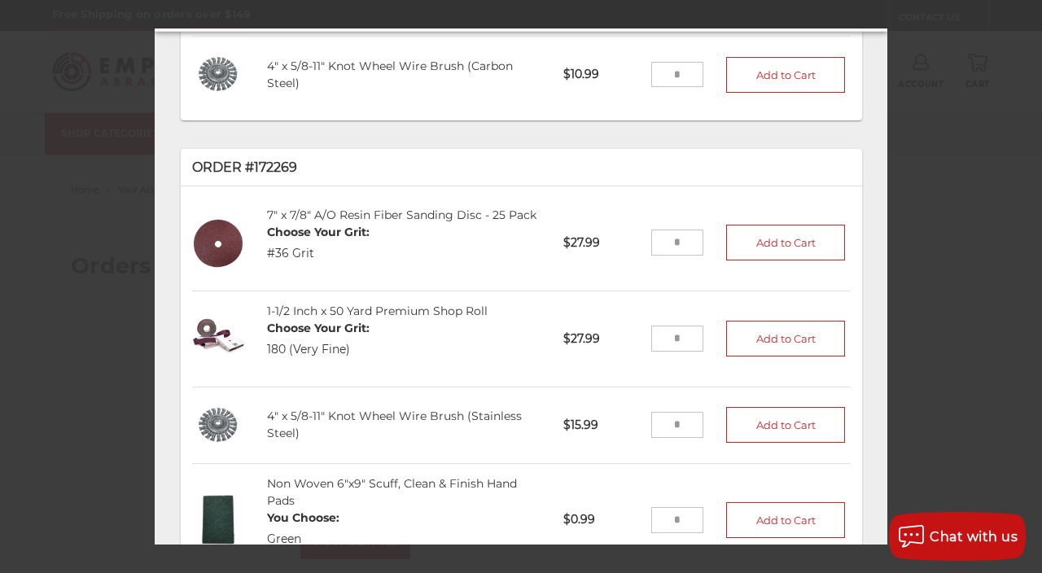
scroll to position [3666, 0]
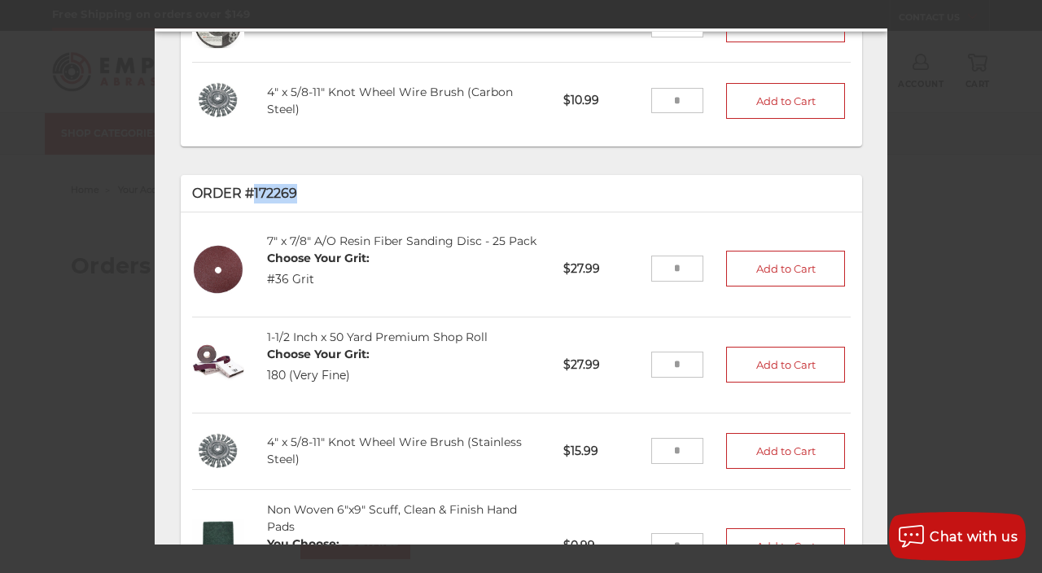
drag, startPoint x: 307, startPoint y: 125, endPoint x: 257, endPoint y: 128, distance: 49.8
click at [257, 184] on p "Order #172269" at bounding box center [521, 194] width 659 height 20
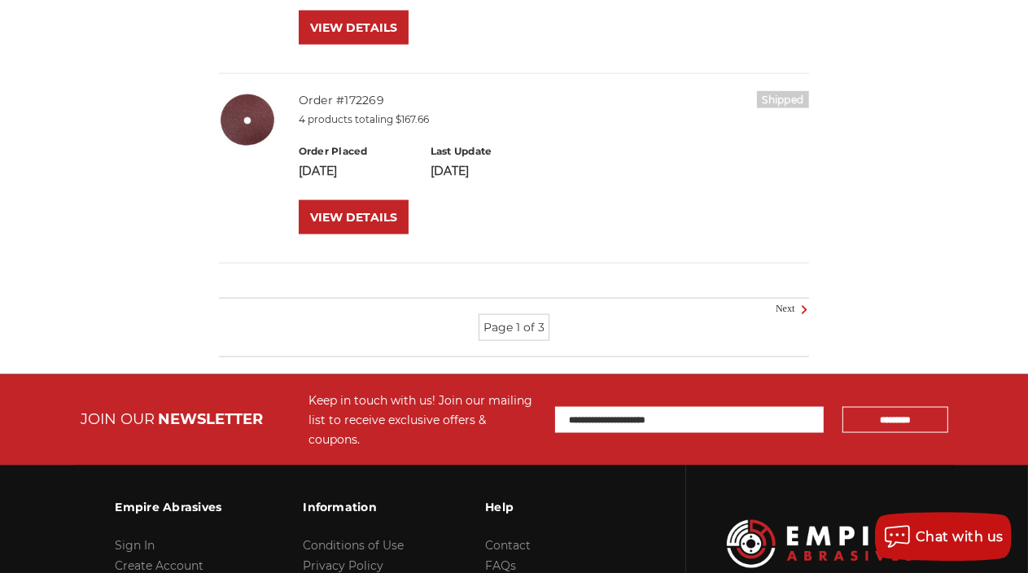
scroll to position [1977, 0]
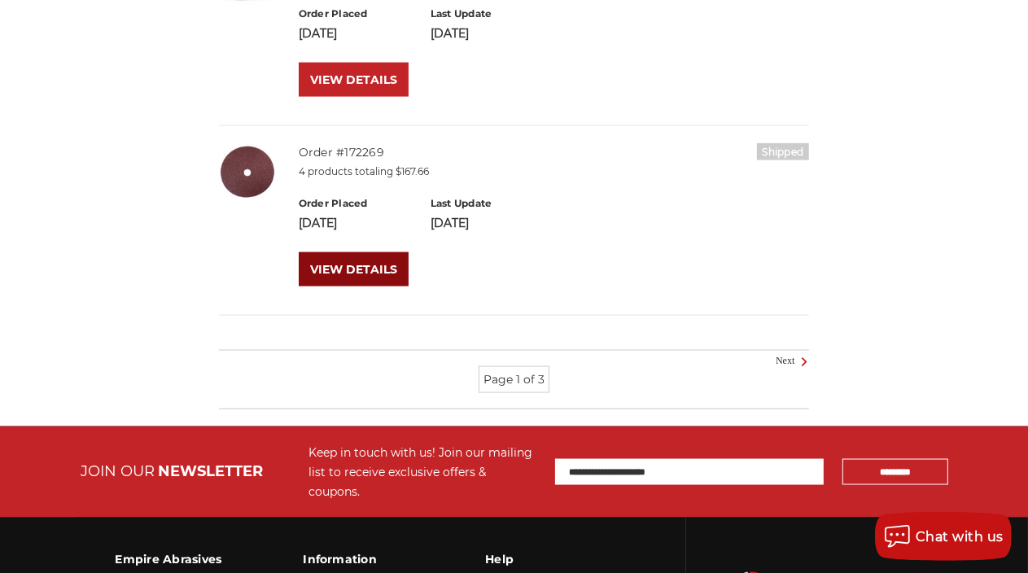
click at [379, 274] on link "VIEW DETAILS" at bounding box center [354, 269] width 110 height 34
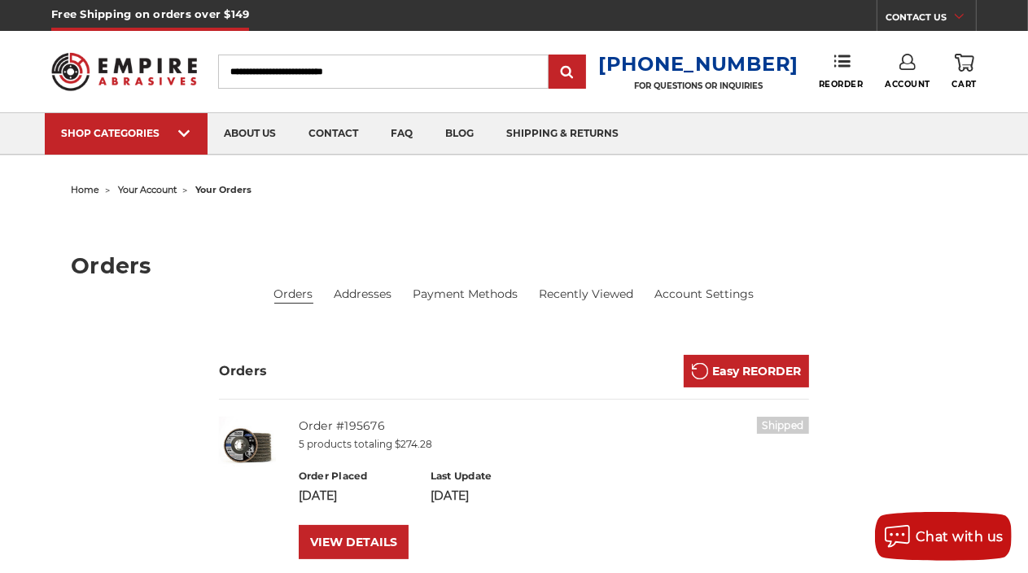
click at [327, 70] on input "Search" at bounding box center [383, 72] width 331 height 34
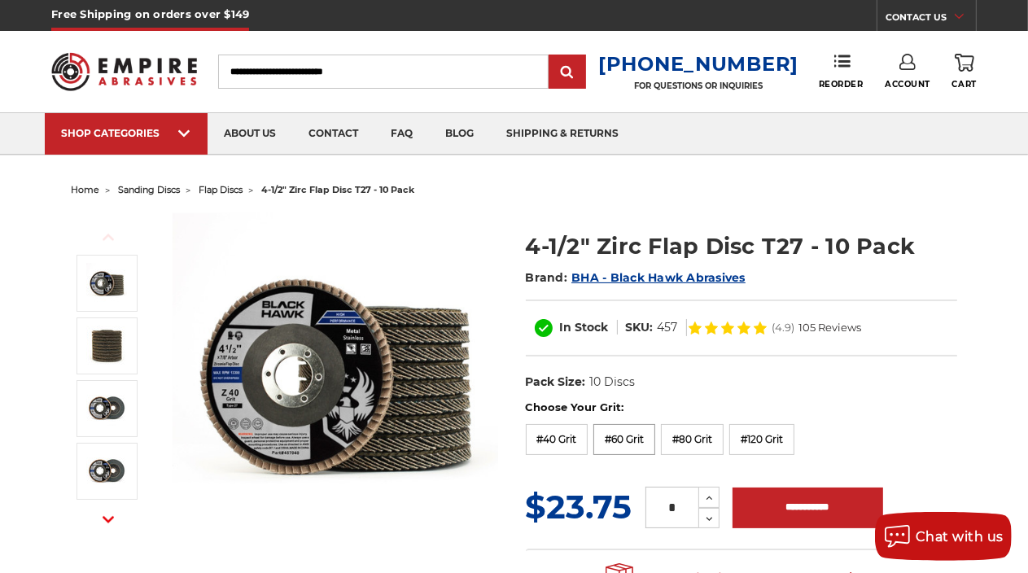
click at [643, 439] on label "#60 Grit" at bounding box center [625, 439] width 62 height 31
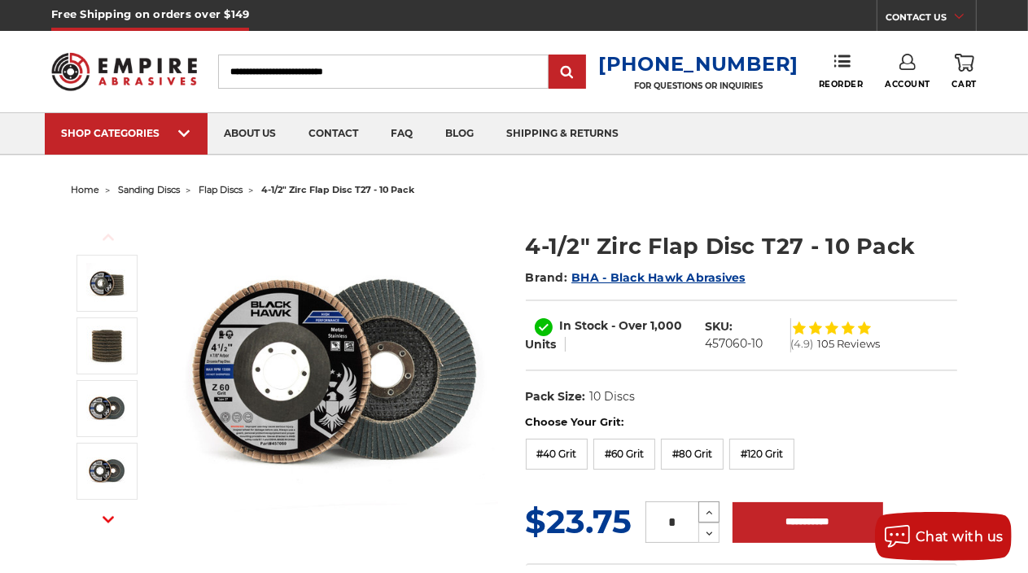
click at [712, 511] on icon at bounding box center [710, 513] width 12 height 15
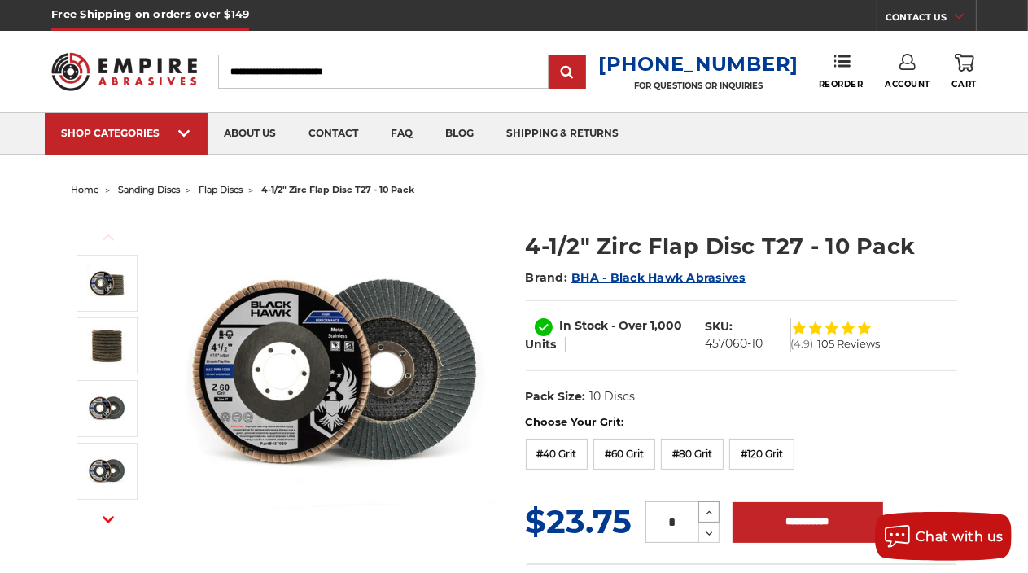
type input "*"
click at [825, 518] on input "**********" at bounding box center [808, 522] width 151 height 41
type input "**********"
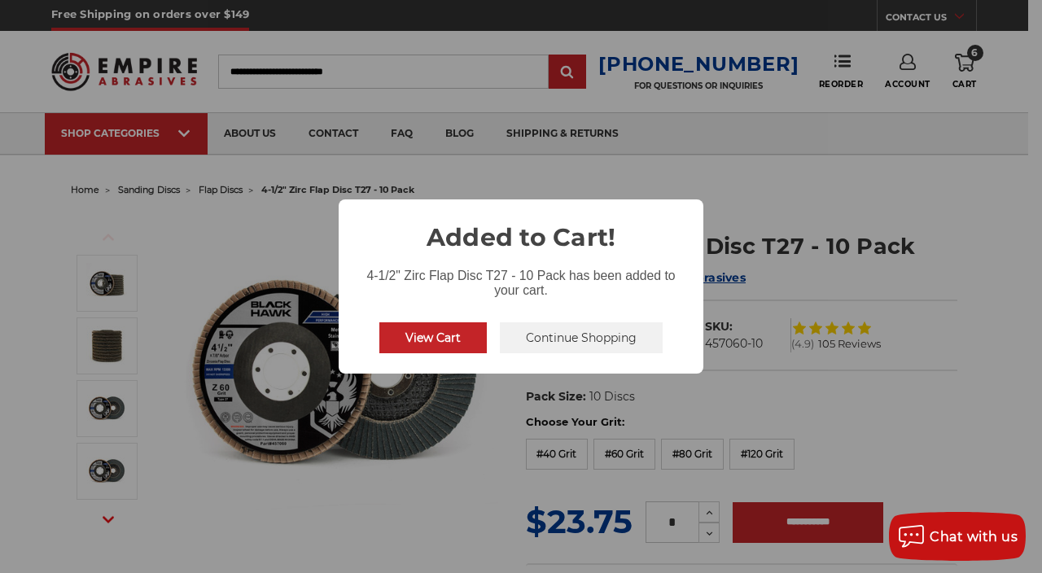
click at [551, 335] on button "Continue Shopping" at bounding box center [581, 337] width 163 height 31
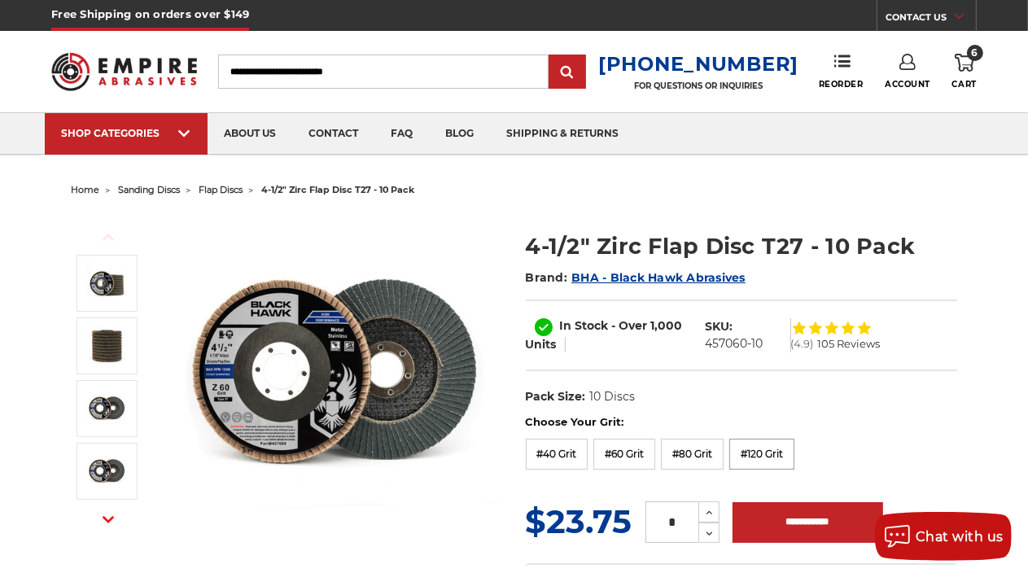
click at [765, 455] on label "#120 Grit" at bounding box center [762, 454] width 65 height 31
click at [708, 534] on use at bounding box center [710, 534] width 7 height 4
click at [708, 533] on use at bounding box center [710, 534] width 7 height 4
type input "*"
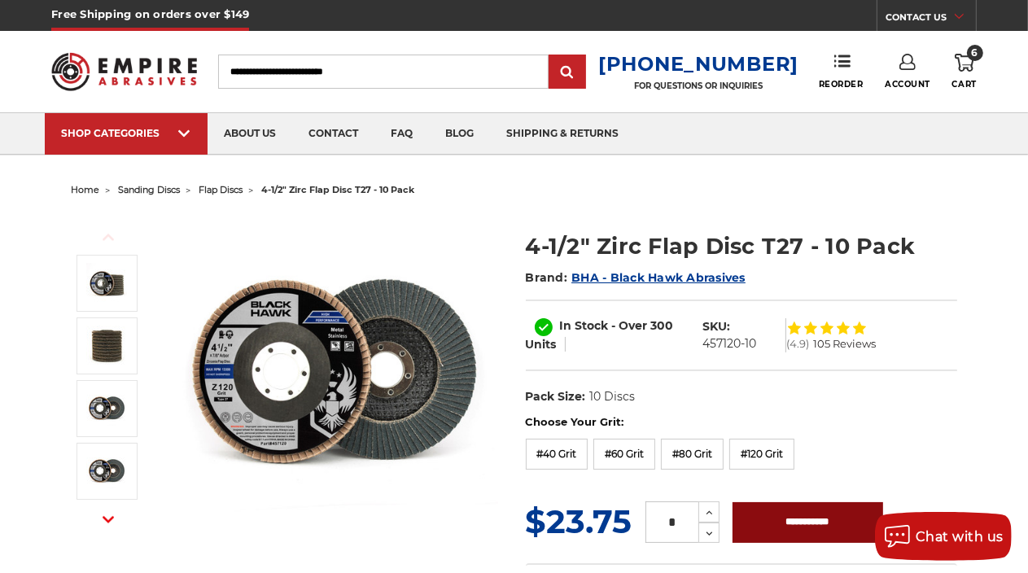
click at [832, 520] on input "**********" at bounding box center [808, 522] width 151 height 41
type input "**********"
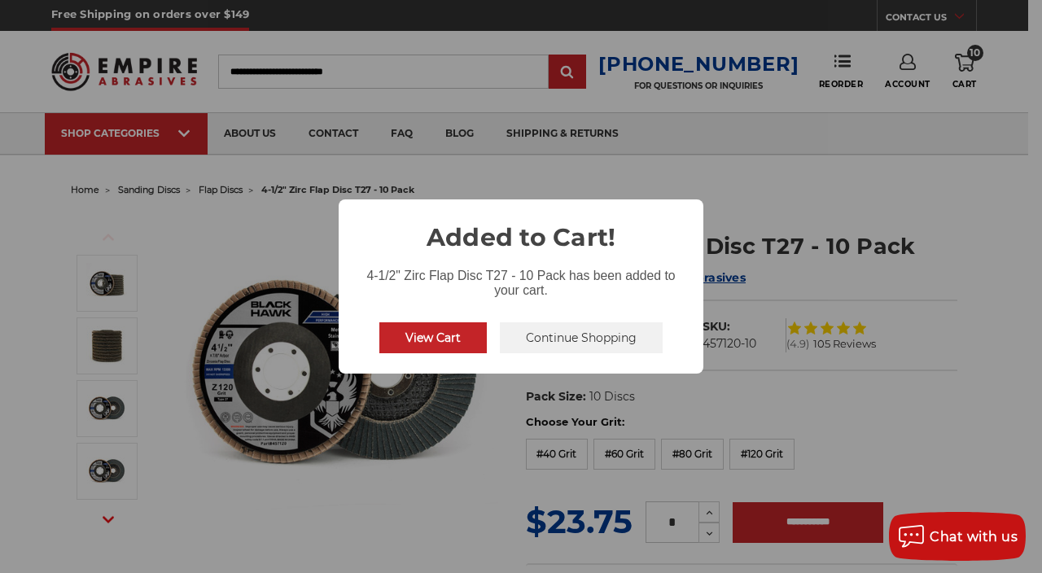
click at [567, 337] on button "Continue Shopping" at bounding box center [581, 337] width 163 height 31
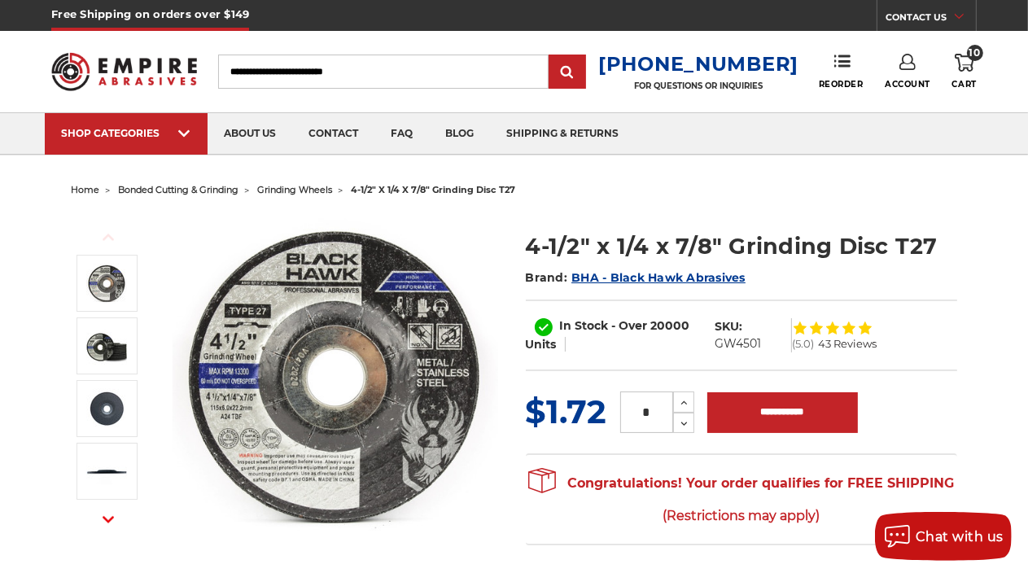
click at [651, 409] on input "*" at bounding box center [646, 413] width 53 height 42
type input "**"
click at [772, 399] on input "**********" at bounding box center [783, 412] width 151 height 41
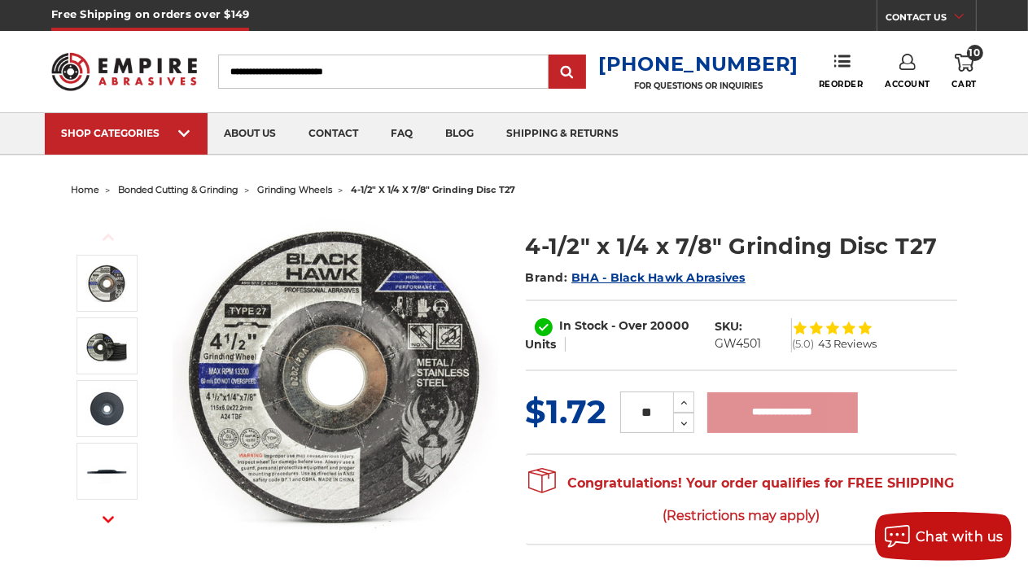
type input "**********"
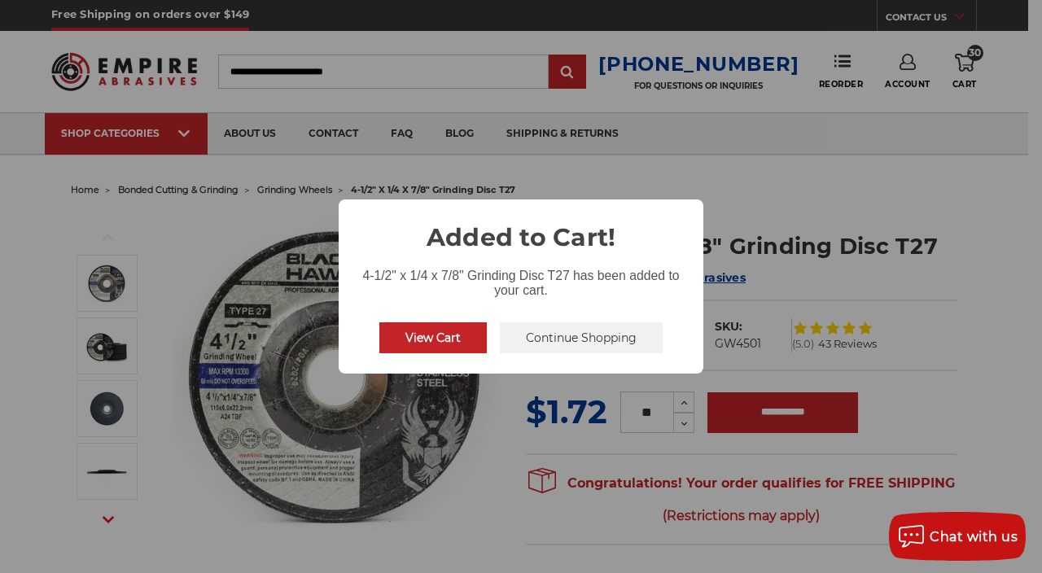
click at [617, 339] on button "Continue Shopping" at bounding box center [581, 337] width 163 height 31
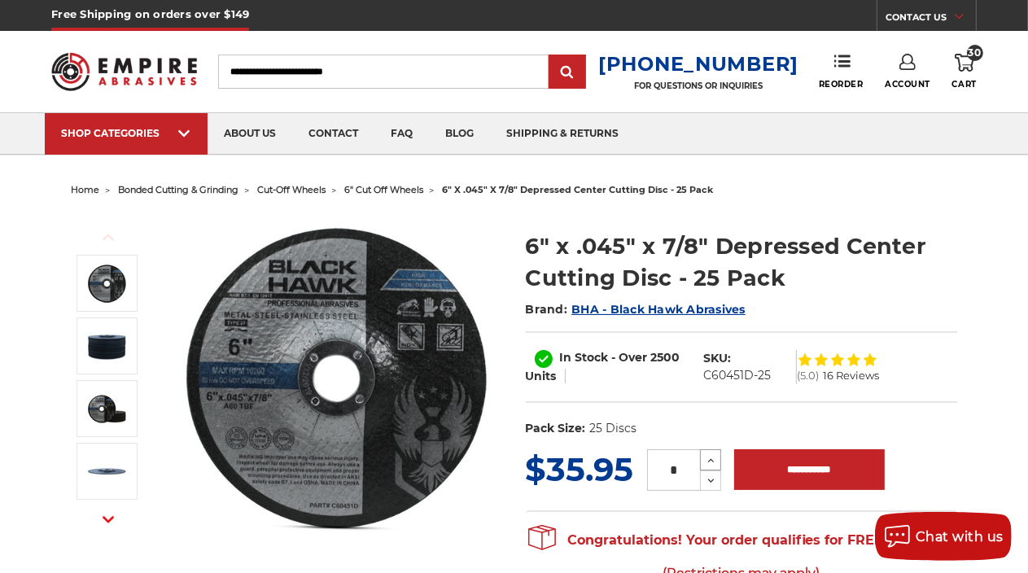
click at [711, 463] on icon at bounding box center [711, 461] width 12 height 15
type input "*"
click at [797, 463] on input "**********" at bounding box center [809, 469] width 151 height 41
type input "**********"
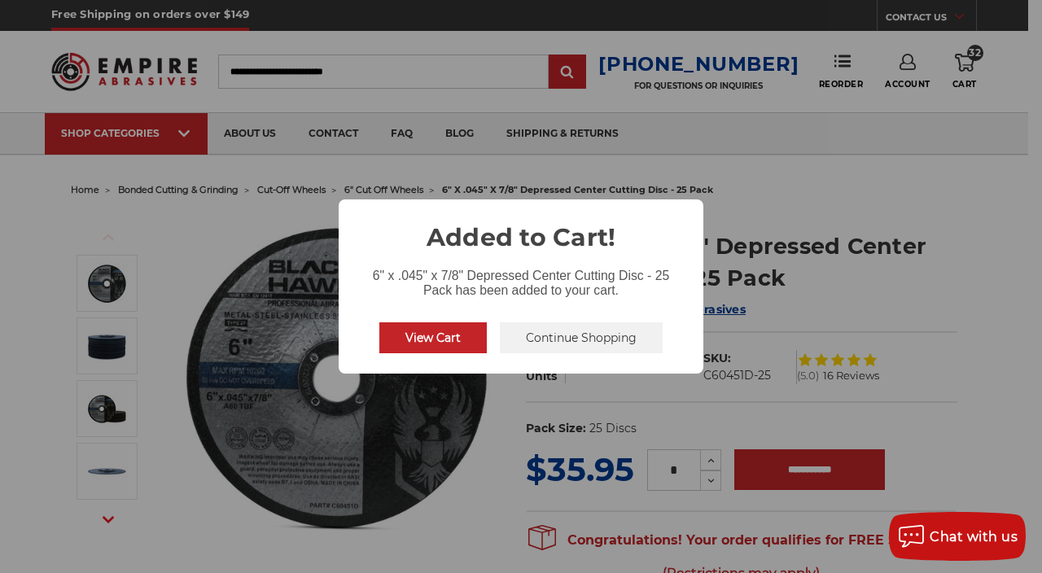
click at [565, 331] on button "Continue Shopping" at bounding box center [581, 337] width 163 height 31
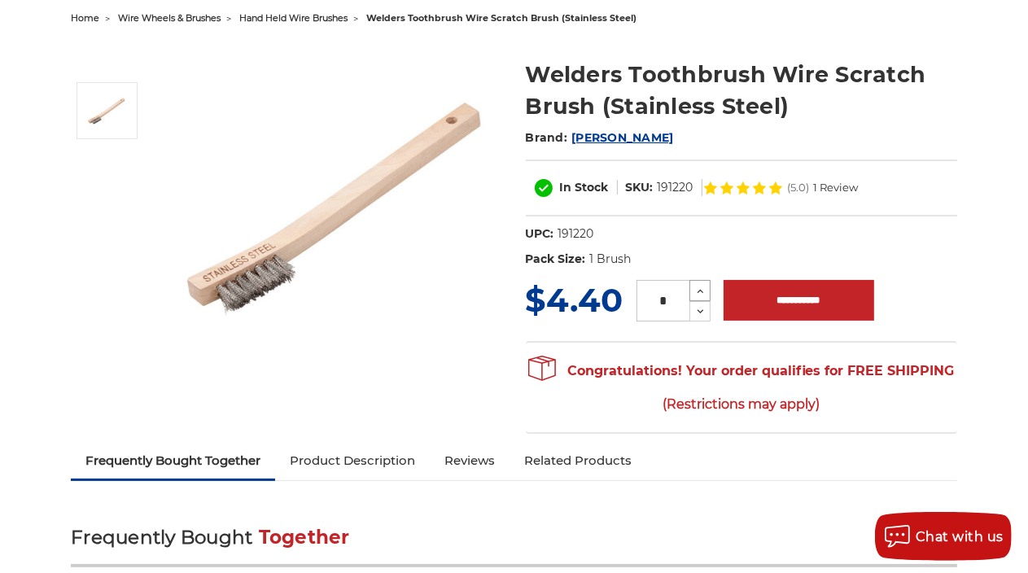
click at [704, 289] on icon at bounding box center [701, 291] width 12 height 15
type input "*"
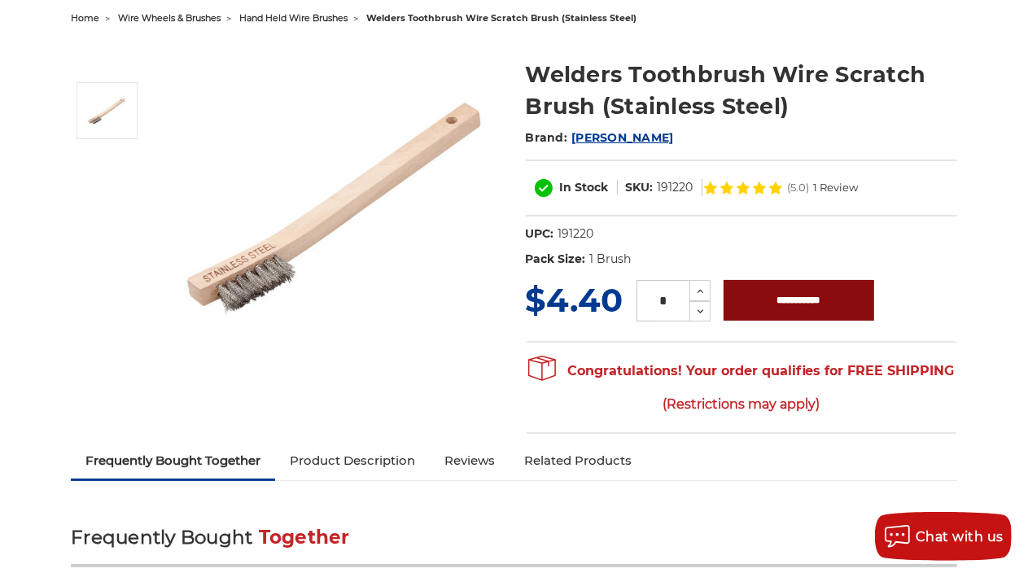
click at [787, 303] on input "**********" at bounding box center [799, 300] width 151 height 41
type input "**********"
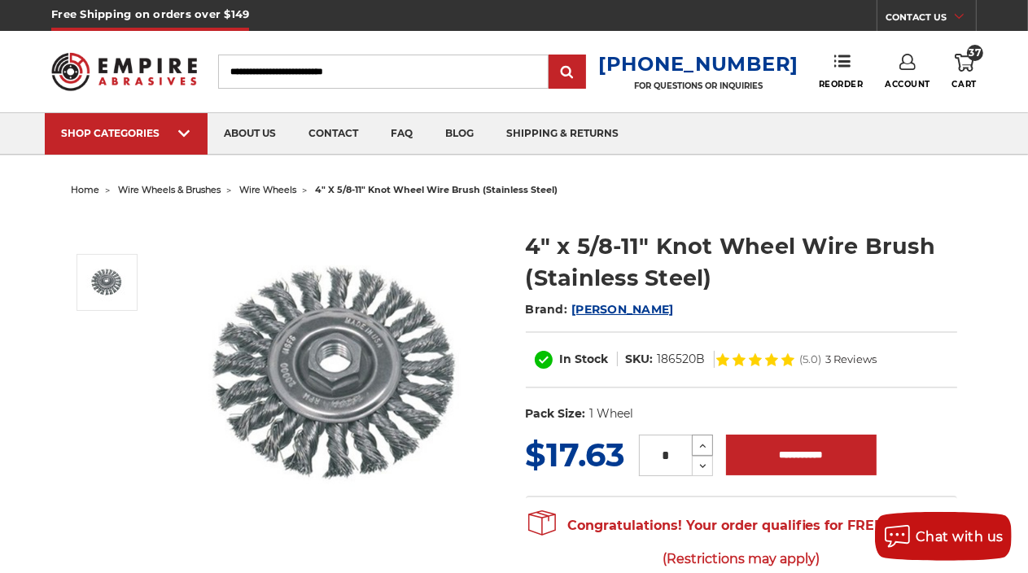
click at [707, 443] on icon at bounding box center [703, 446] width 12 height 15
click at [707, 444] on icon at bounding box center [703, 446] width 12 height 15
type input "*"
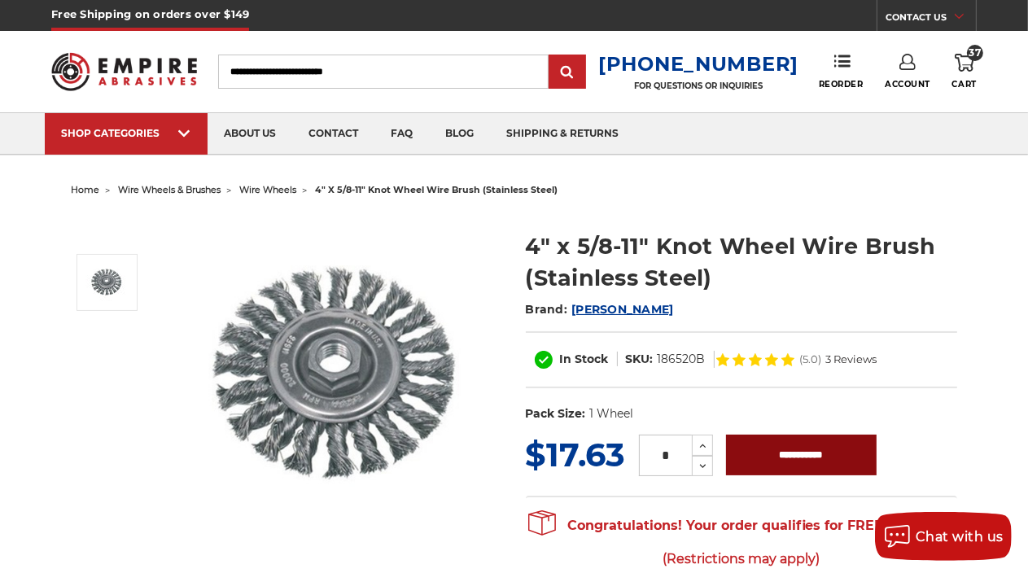
click at [812, 457] on input "**********" at bounding box center [801, 455] width 151 height 41
type input "**********"
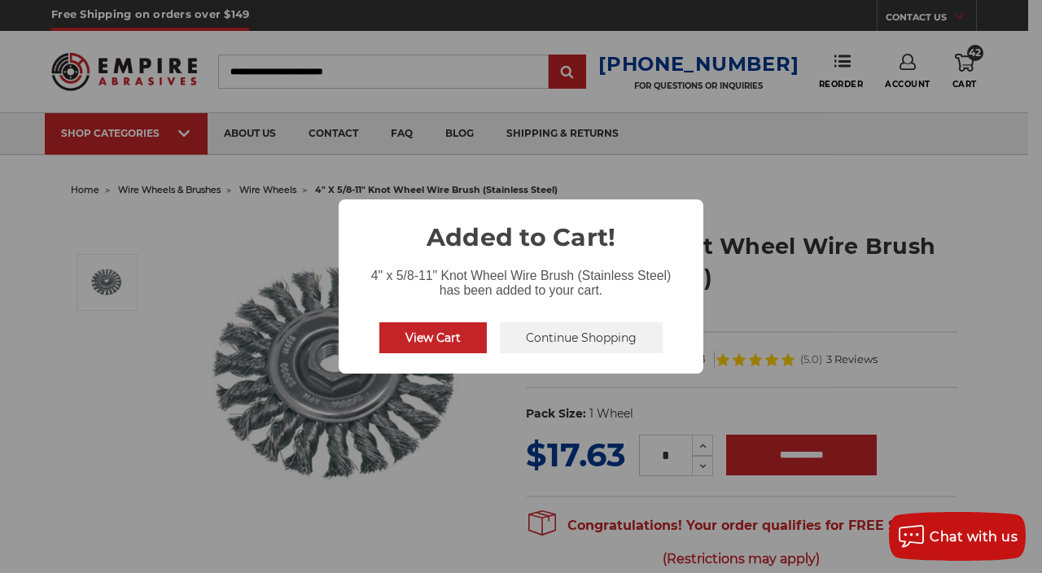
click at [591, 343] on button "Continue Shopping" at bounding box center [581, 337] width 163 height 31
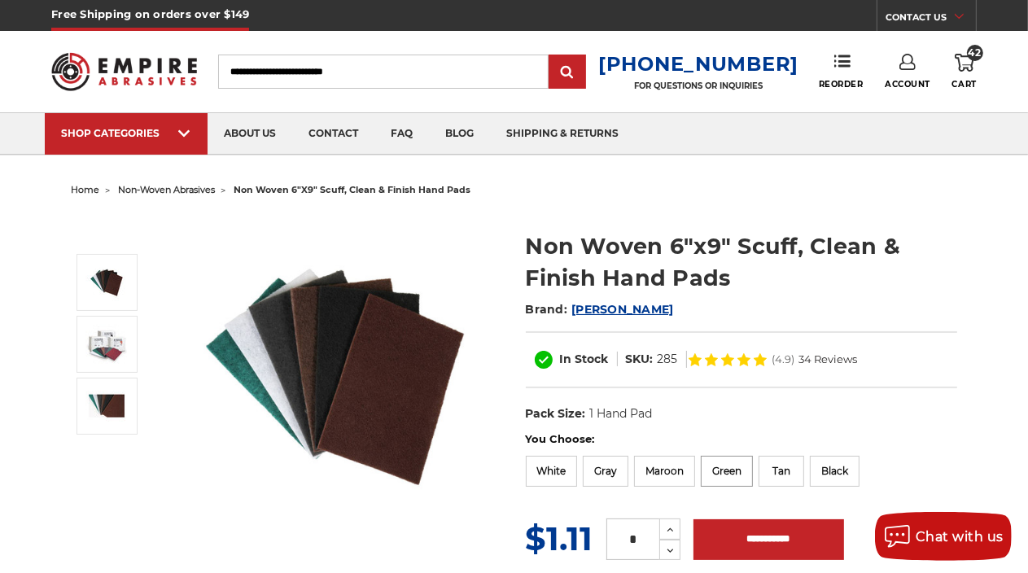
click at [740, 473] on label "Green" at bounding box center [727, 471] width 52 height 31
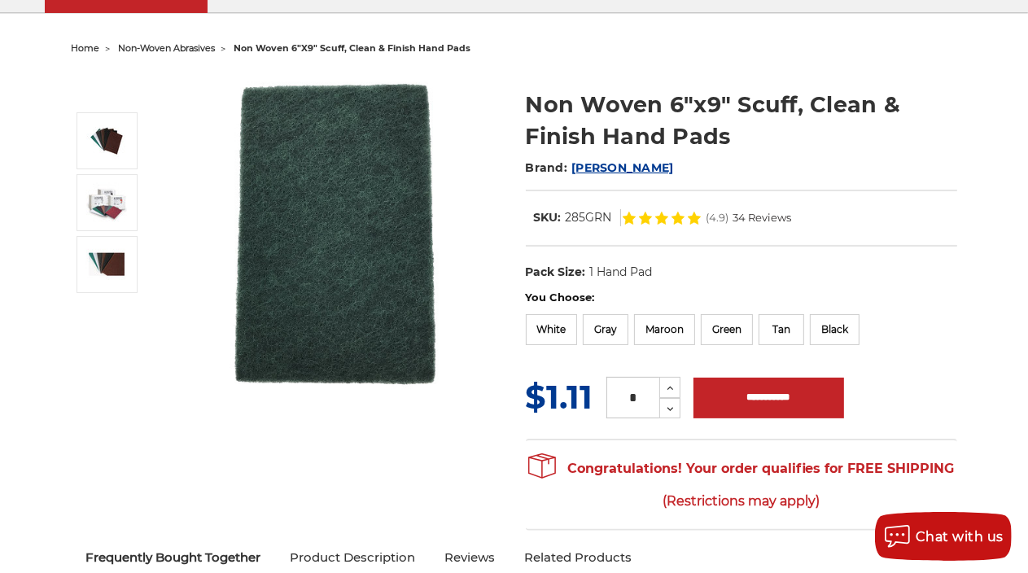
scroll to position [172, 0]
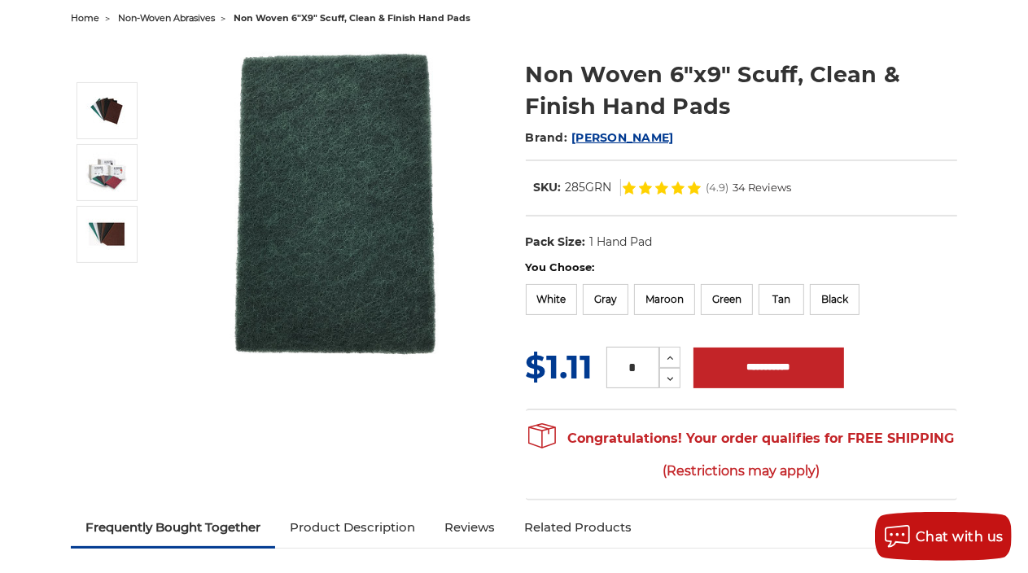
click at [642, 366] on input "*" at bounding box center [633, 368] width 53 height 42
type input "**"
click at [770, 363] on input "**********" at bounding box center [769, 368] width 151 height 41
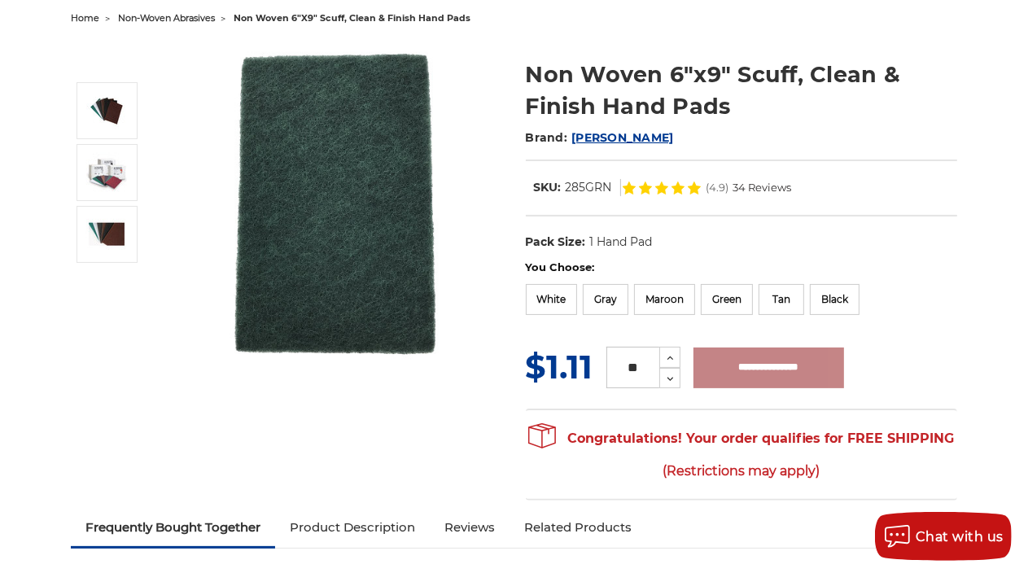
type input "**********"
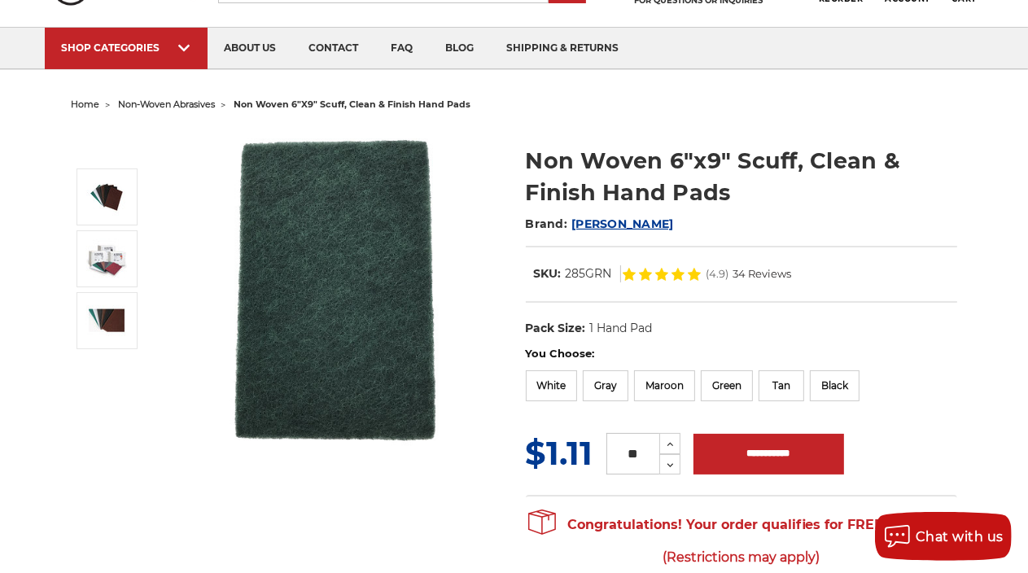
scroll to position [0, 0]
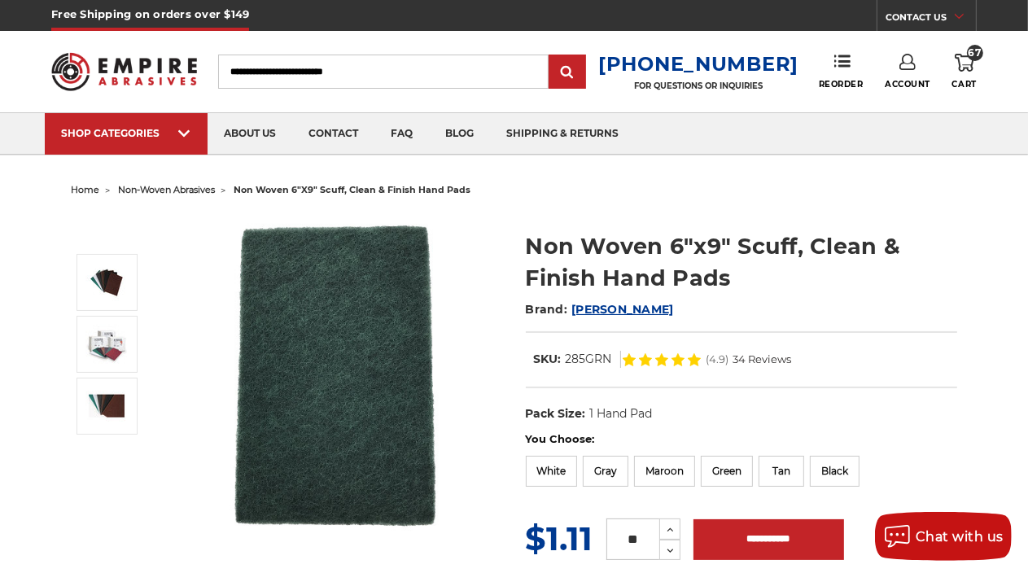
click at [966, 60] on icon at bounding box center [965, 63] width 20 height 18
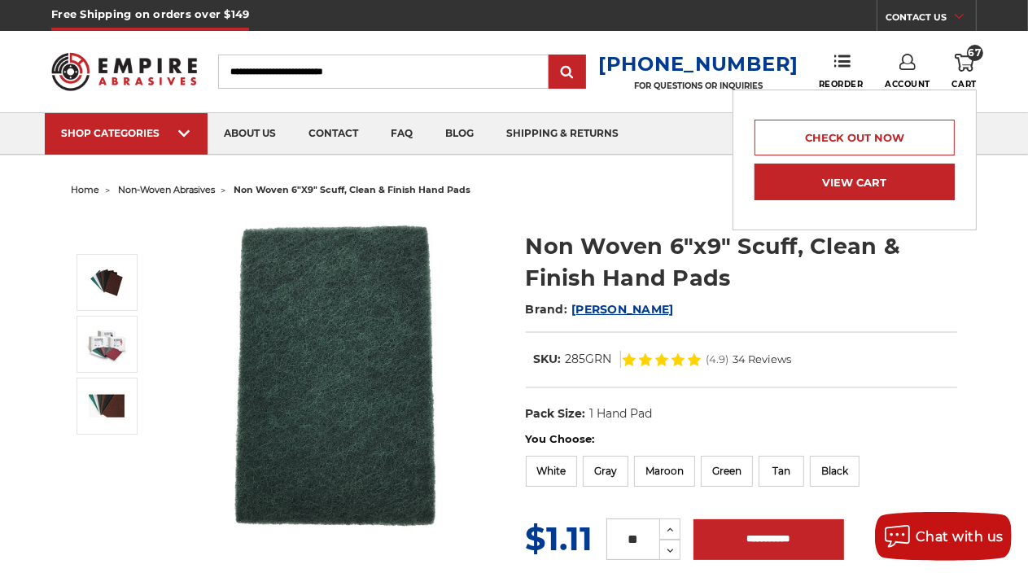
click at [860, 182] on link "View Cart" at bounding box center [855, 182] width 200 height 37
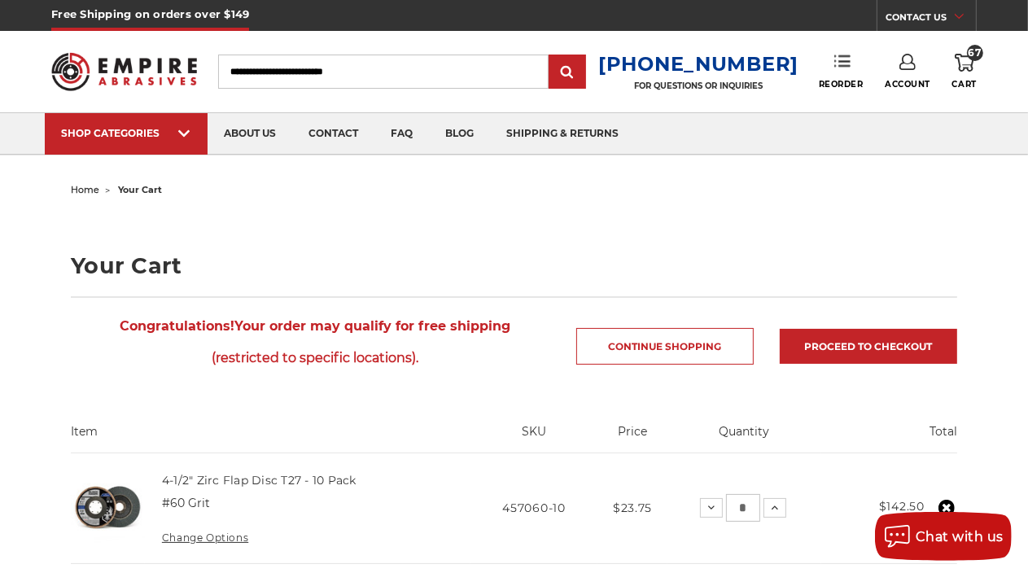
click at [844, 59] on icon at bounding box center [843, 61] width 16 height 16
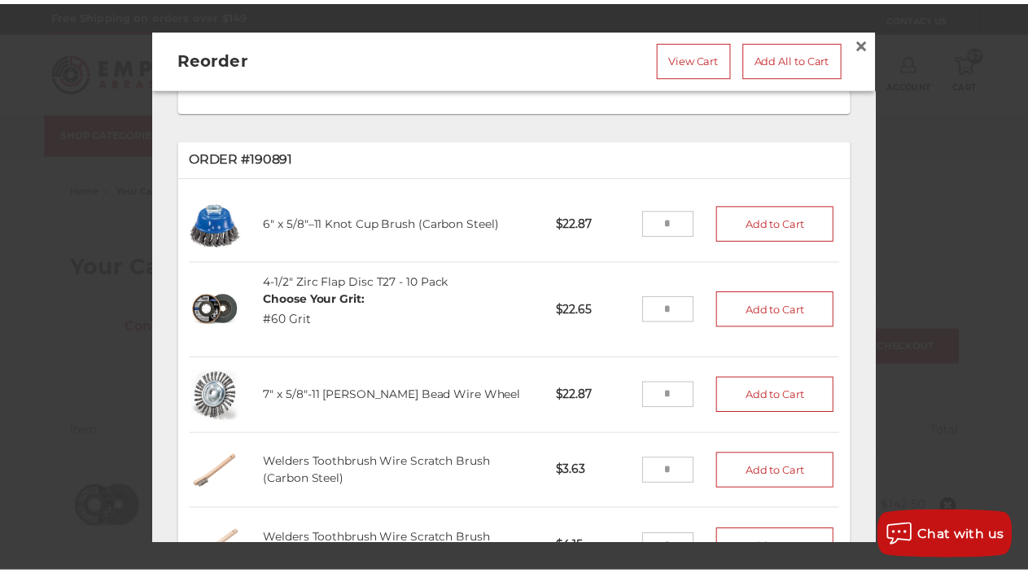
scroll to position [732, 0]
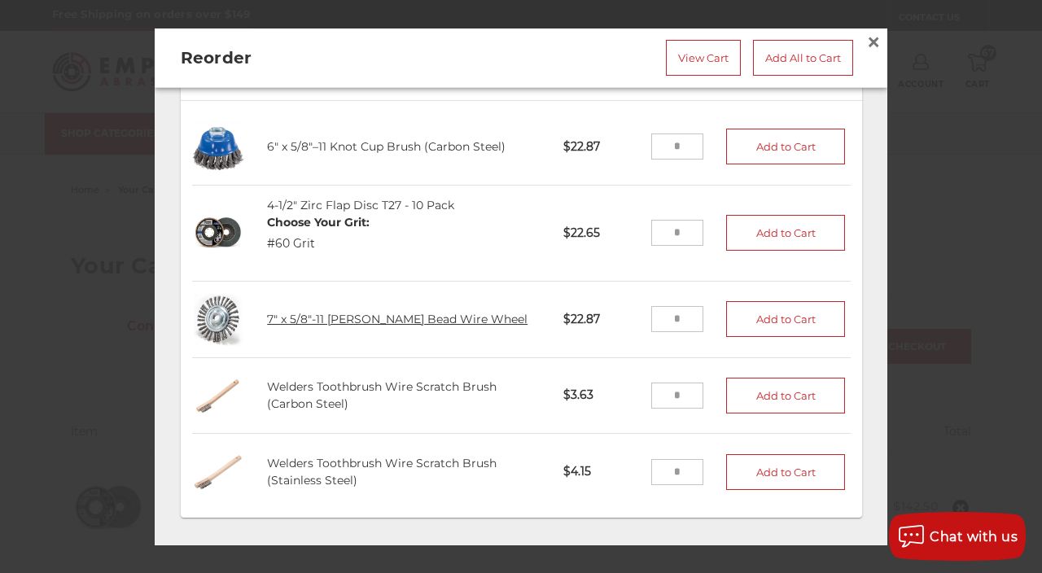
click at [322, 312] on link "7" x 5/8"-11 [PERSON_NAME] Bead Wire Wheel" at bounding box center [397, 319] width 261 height 15
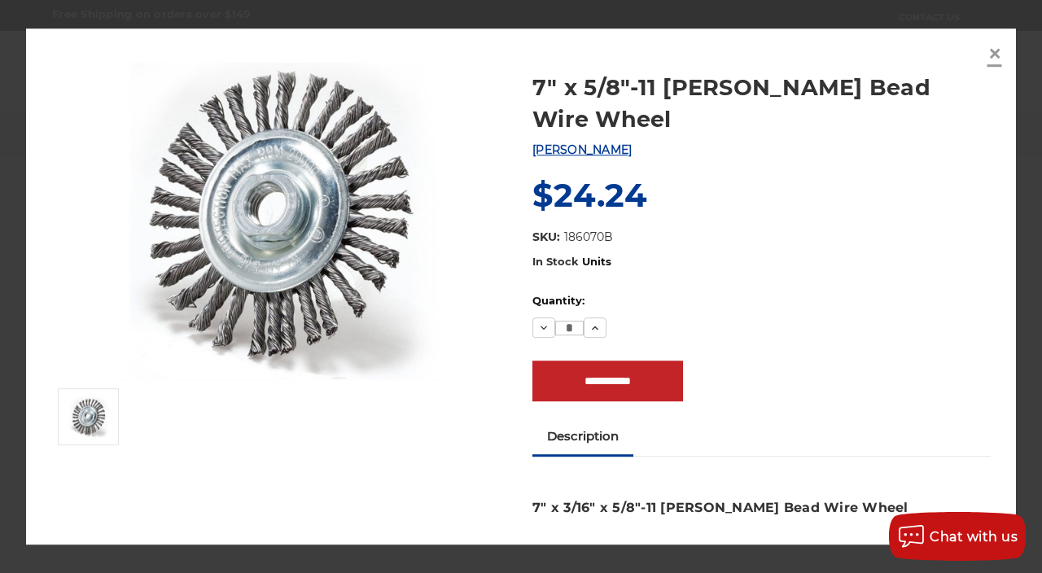
click at [995, 55] on span "×" at bounding box center [995, 53] width 15 height 32
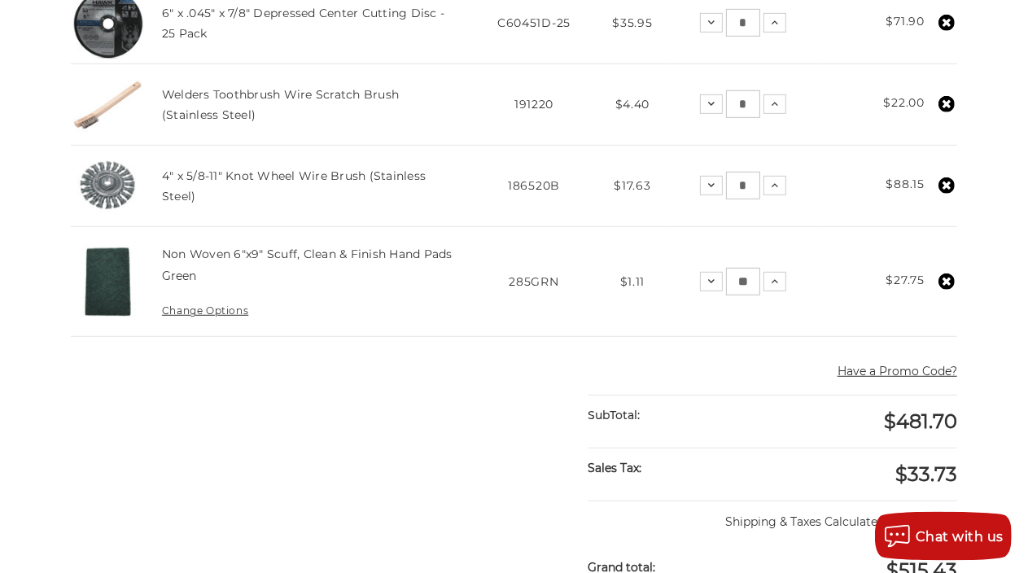
scroll to position [774, 0]
click at [252, 202] on link "4" x 5/8-11" Knot Wheel Wire Brush (Stainless Steel)" at bounding box center [294, 185] width 264 height 34
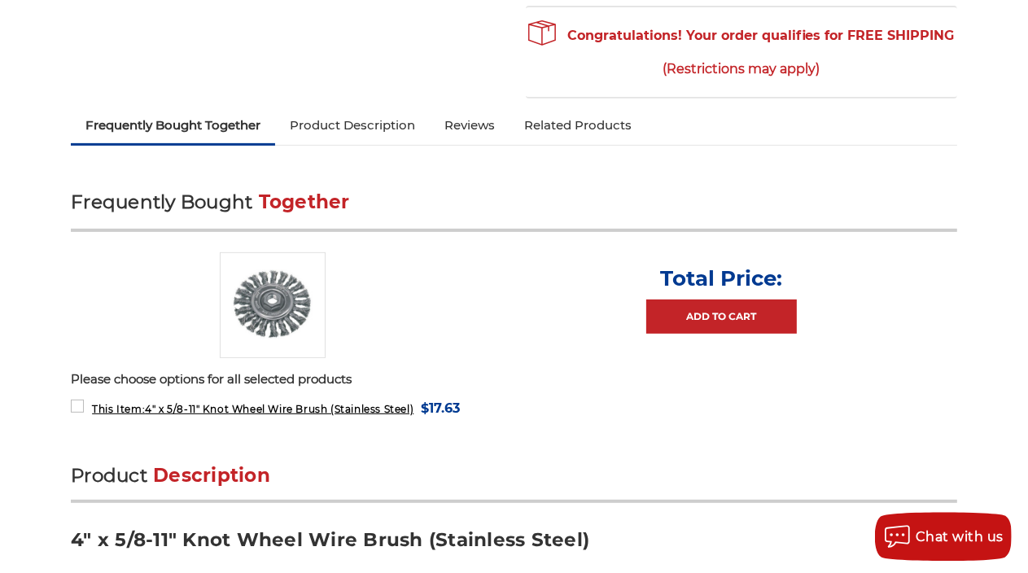
scroll to position [515, 0]
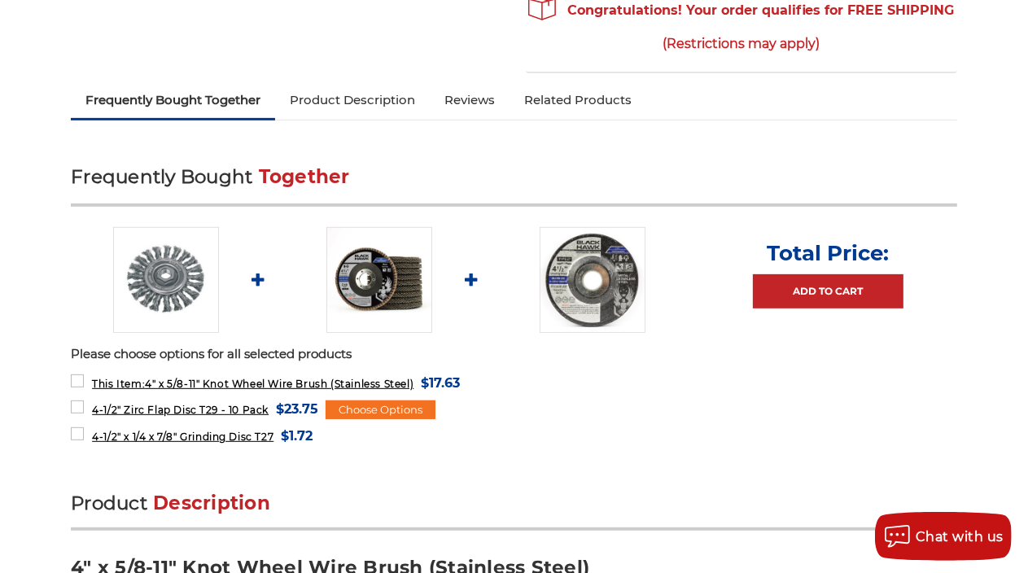
click at [386, 84] on link "Product Description" at bounding box center [352, 100] width 155 height 36
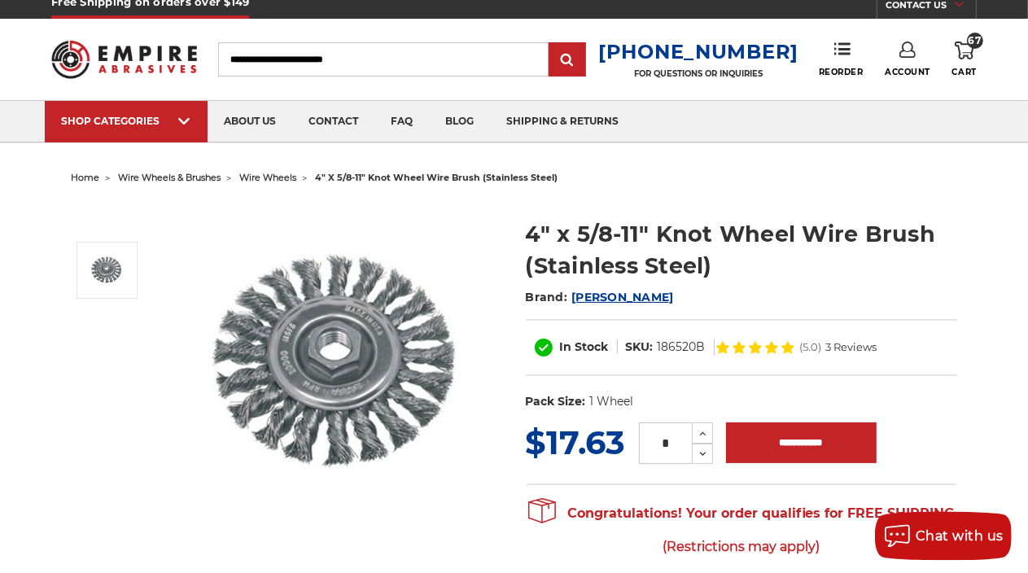
scroll to position [0, 0]
